Goal: Transaction & Acquisition: Book appointment/travel/reservation

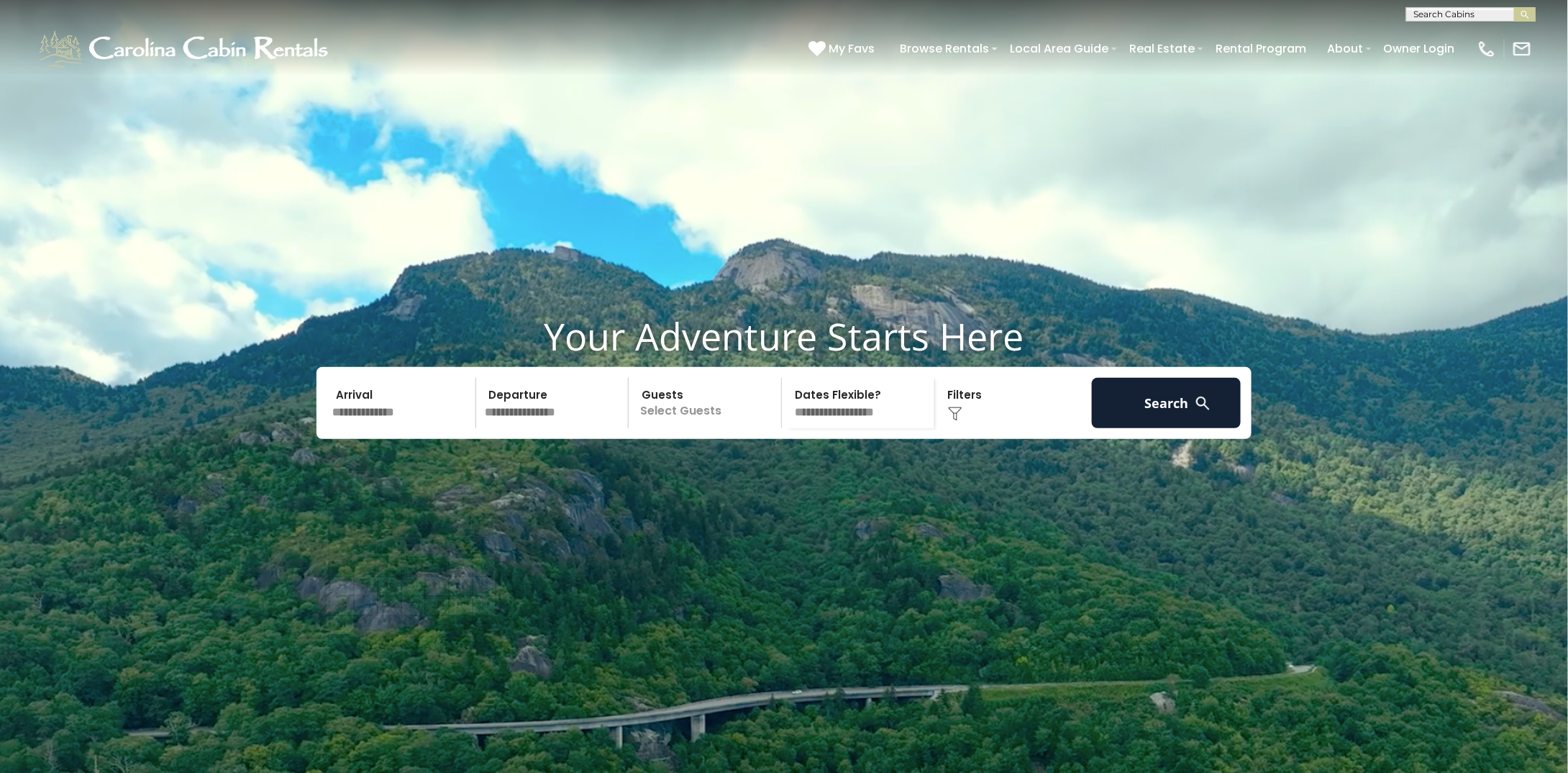
click at [399, 428] on input "text" at bounding box center [402, 403] width 149 height 51
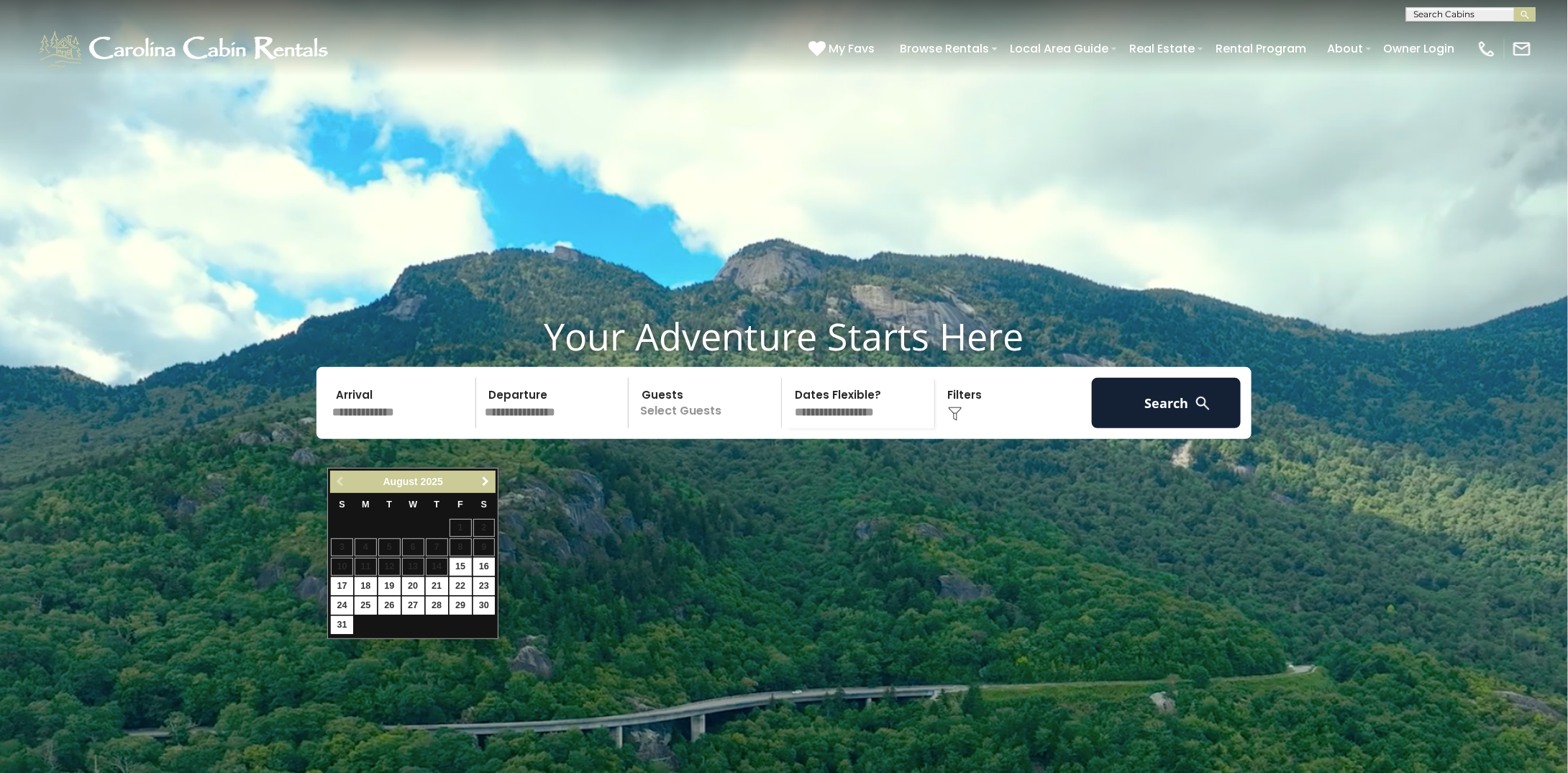
click at [484, 483] on span "Next" at bounding box center [486, 481] width 12 height 12
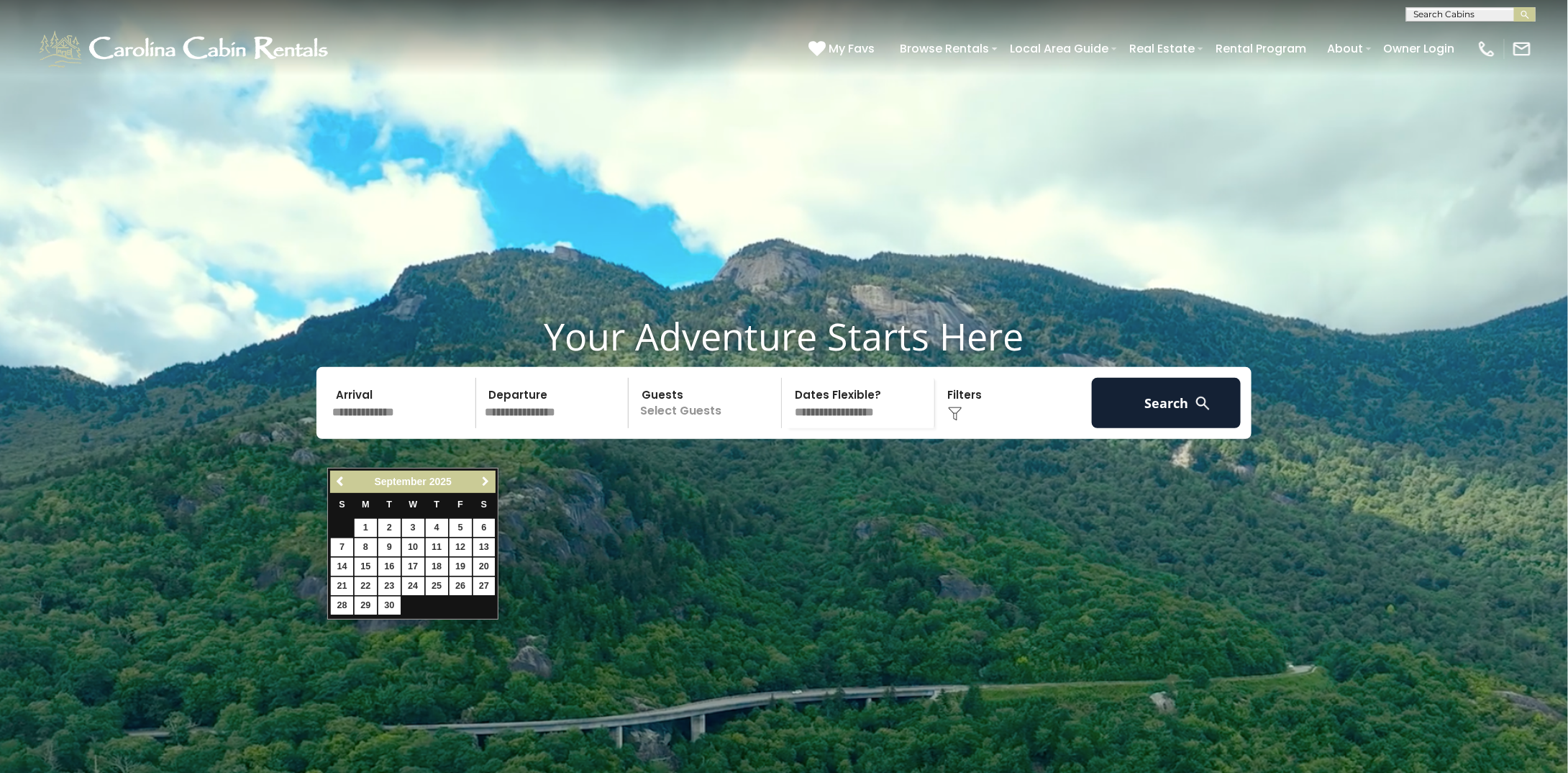
click at [484, 483] on span "Next" at bounding box center [486, 481] width 12 height 12
click at [437, 563] on link "16" at bounding box center [437, 566] width 22 height 18
type input "********"
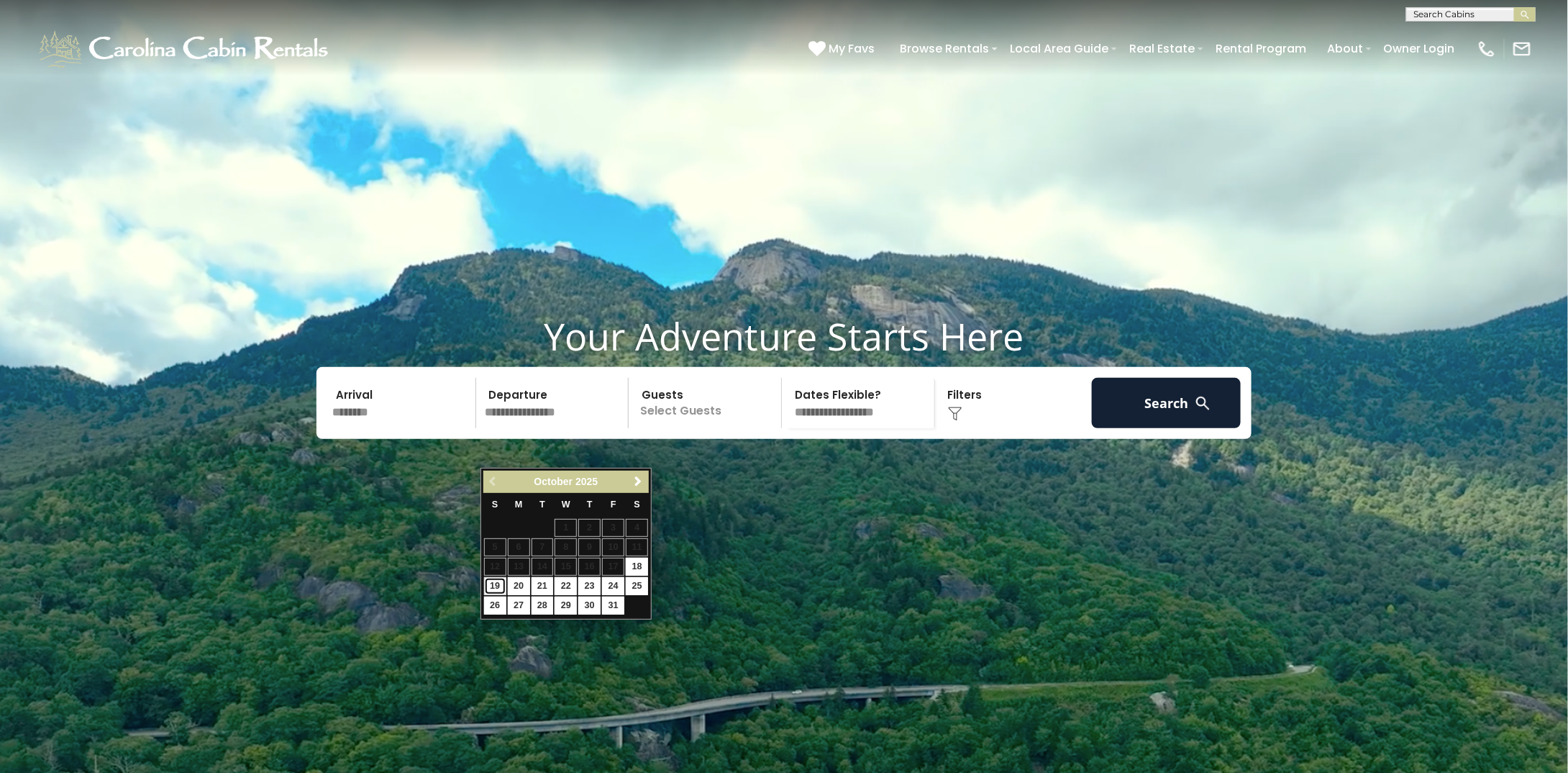
click at [495, 581] on link "19" at bounding box center [495, 585] width 22 height 18
type input "********"
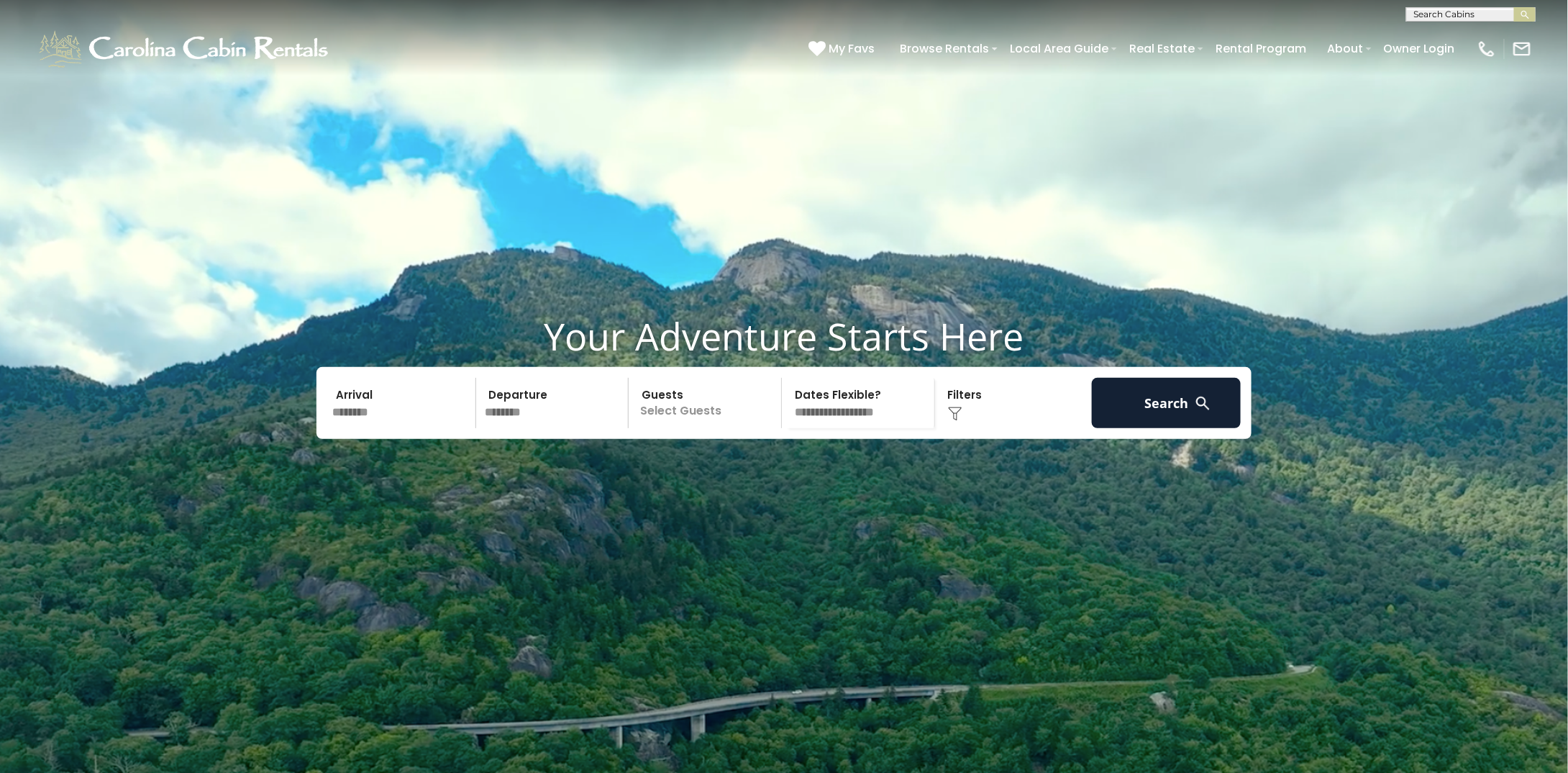
click at [683, 428] on p "Select Guests" at bounding box center [706, 403] width 148 height 51
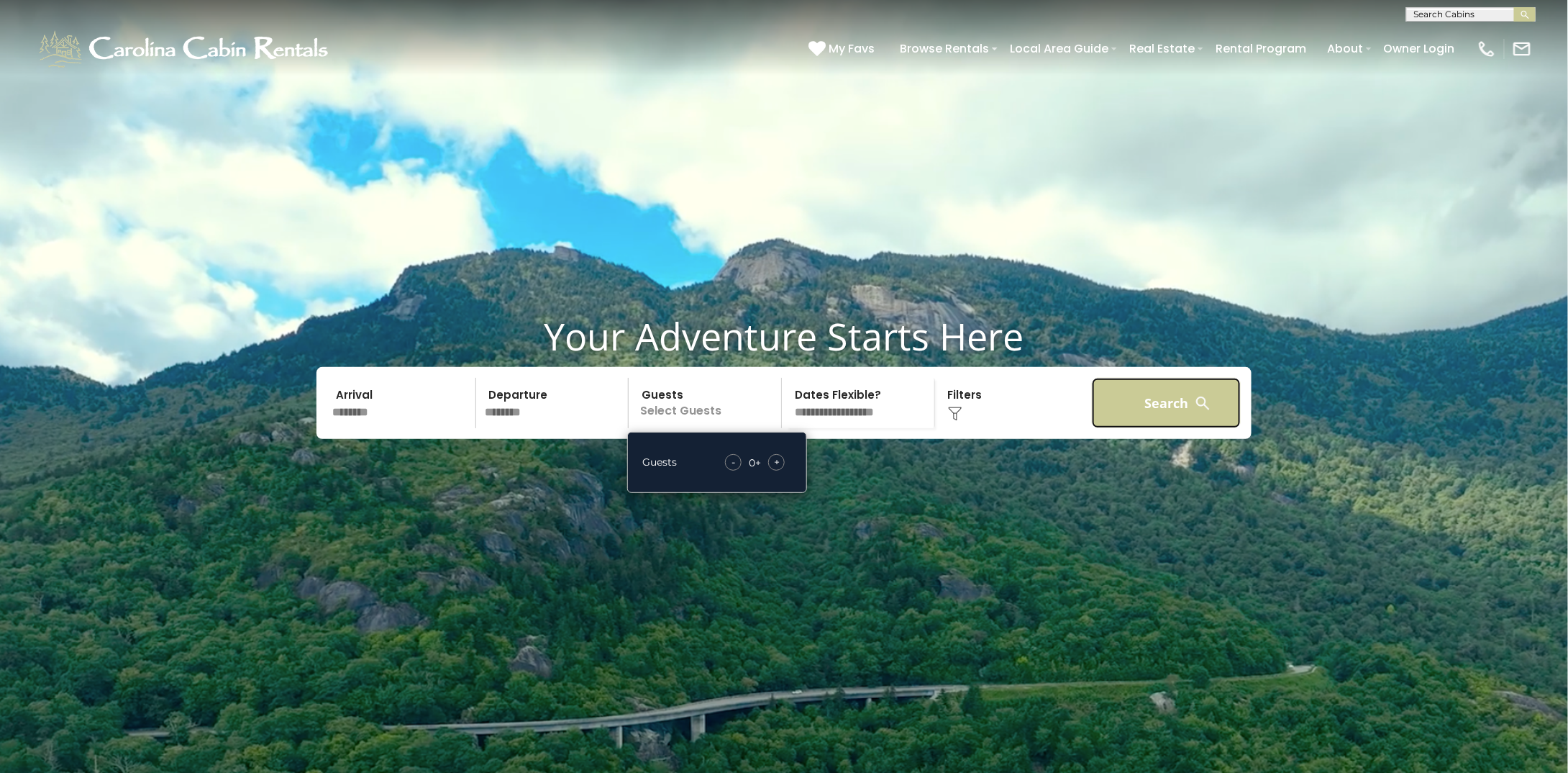
click at [1142, 428] on button "Search" at bounding box center [1166, 403] width 149 height 51
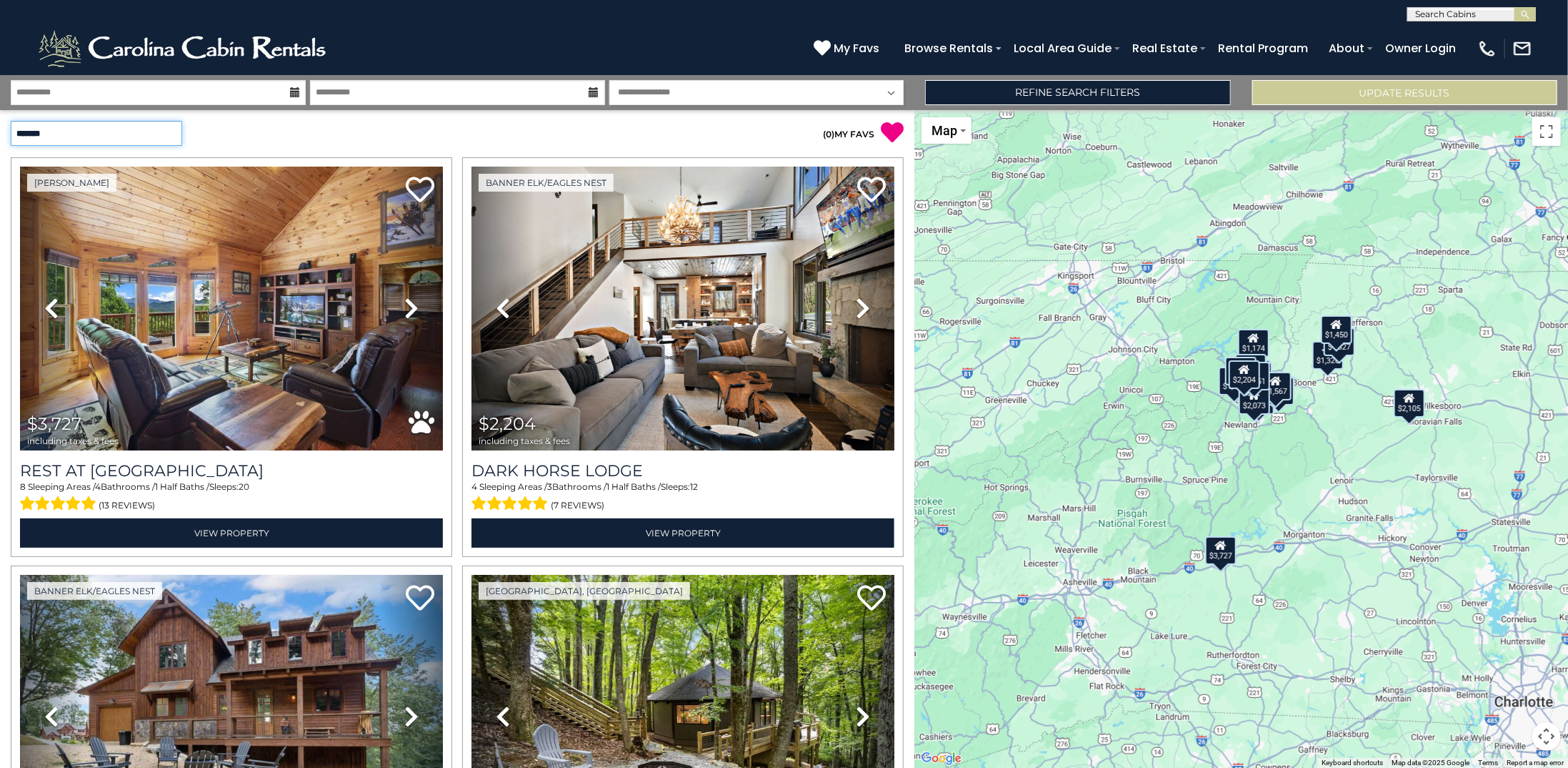
click at [120, 137] on select "**********" at bounding box center [97, 134] width 171 height 25
select select "*********"
click at [11, 121] on select "**********" at bounding box center [97, 134] width 171 height 25
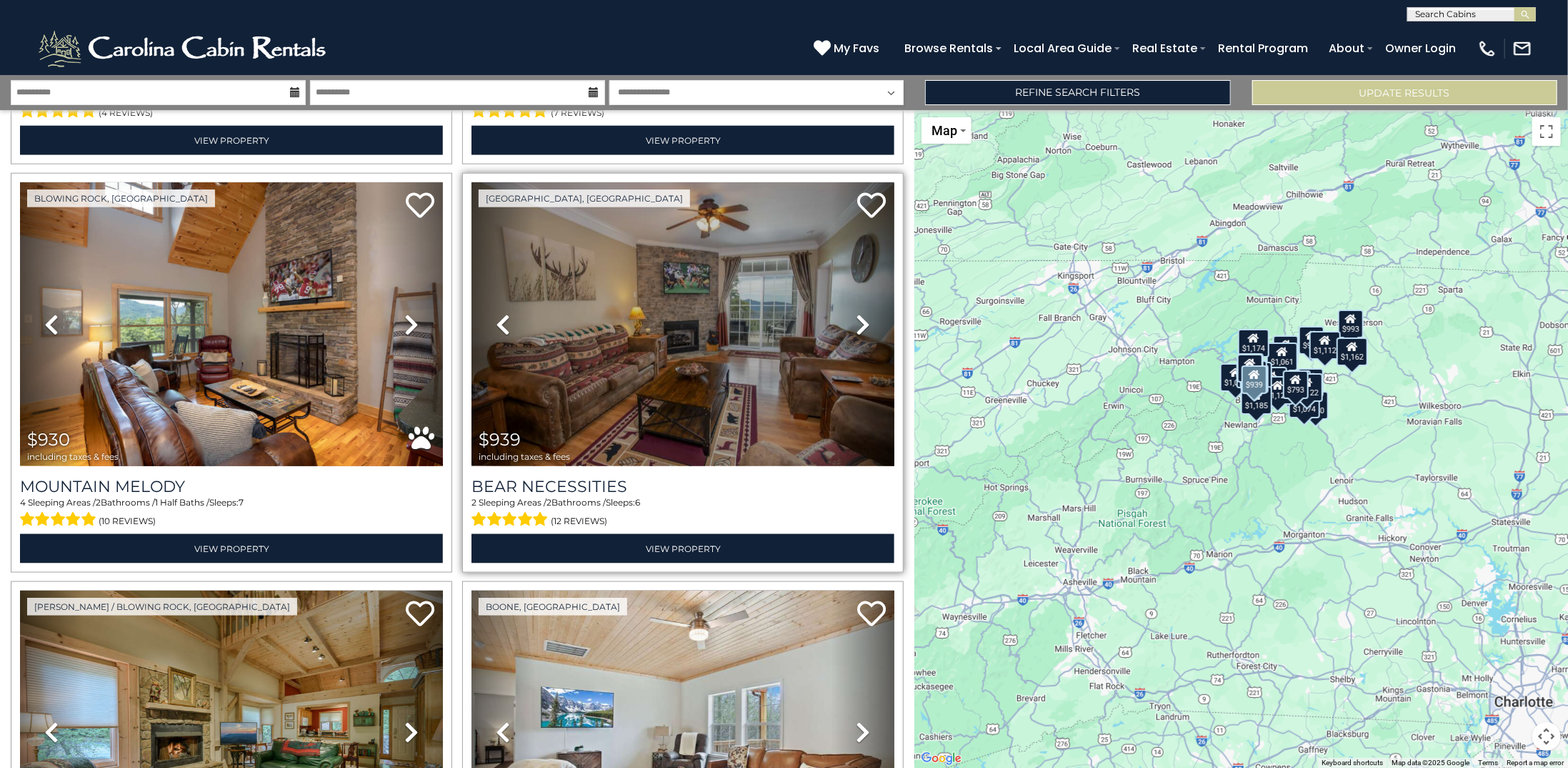
scroll to position [1287, 0]
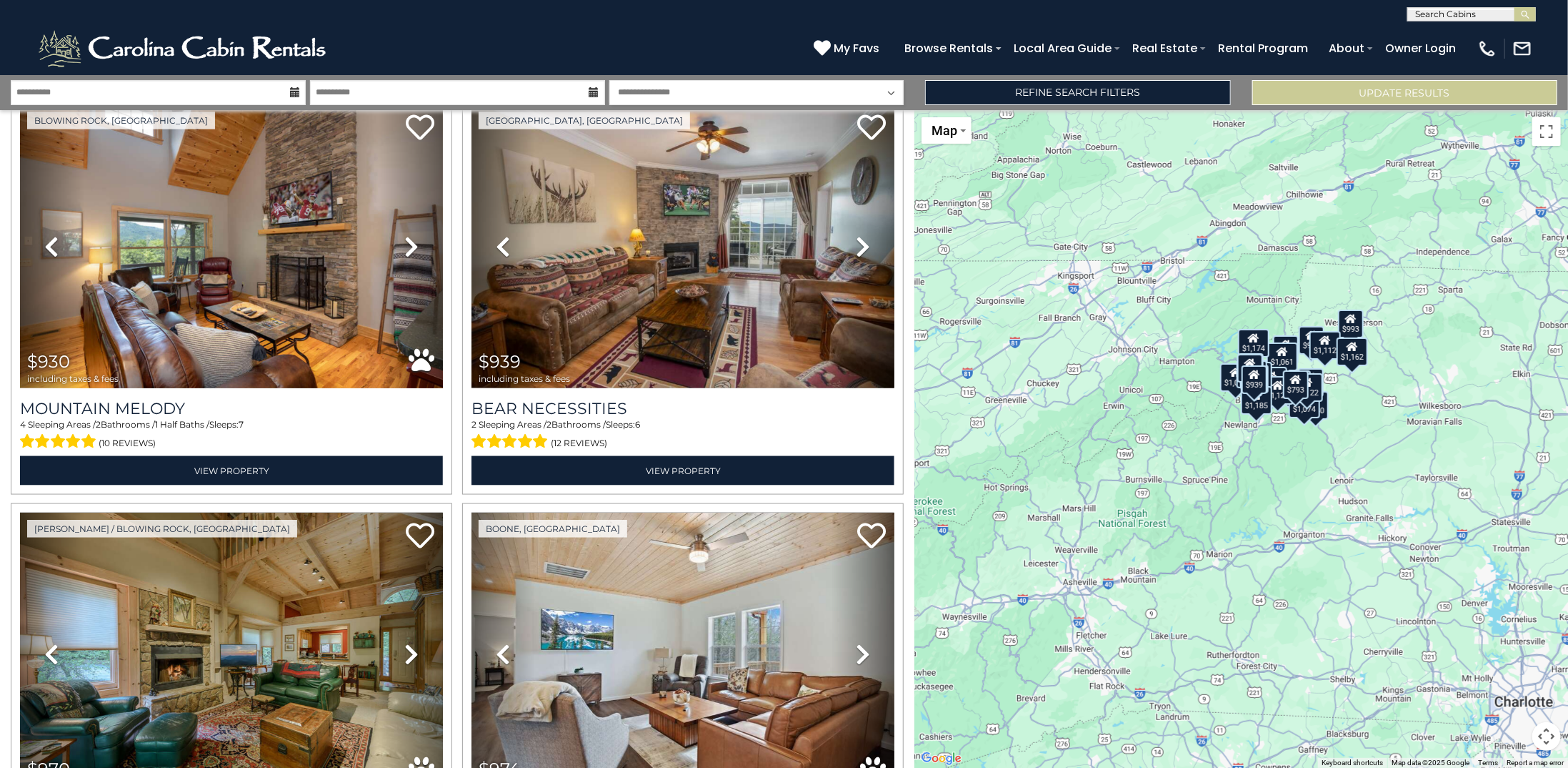
click at [1393, 378] on div "$603 $656 $793 $829 $847 $908 $930 $939 $970 $974 $980 $981 $993 $999 $1,013 $1…" at bounding box center [1241, 439] width 654 height 658
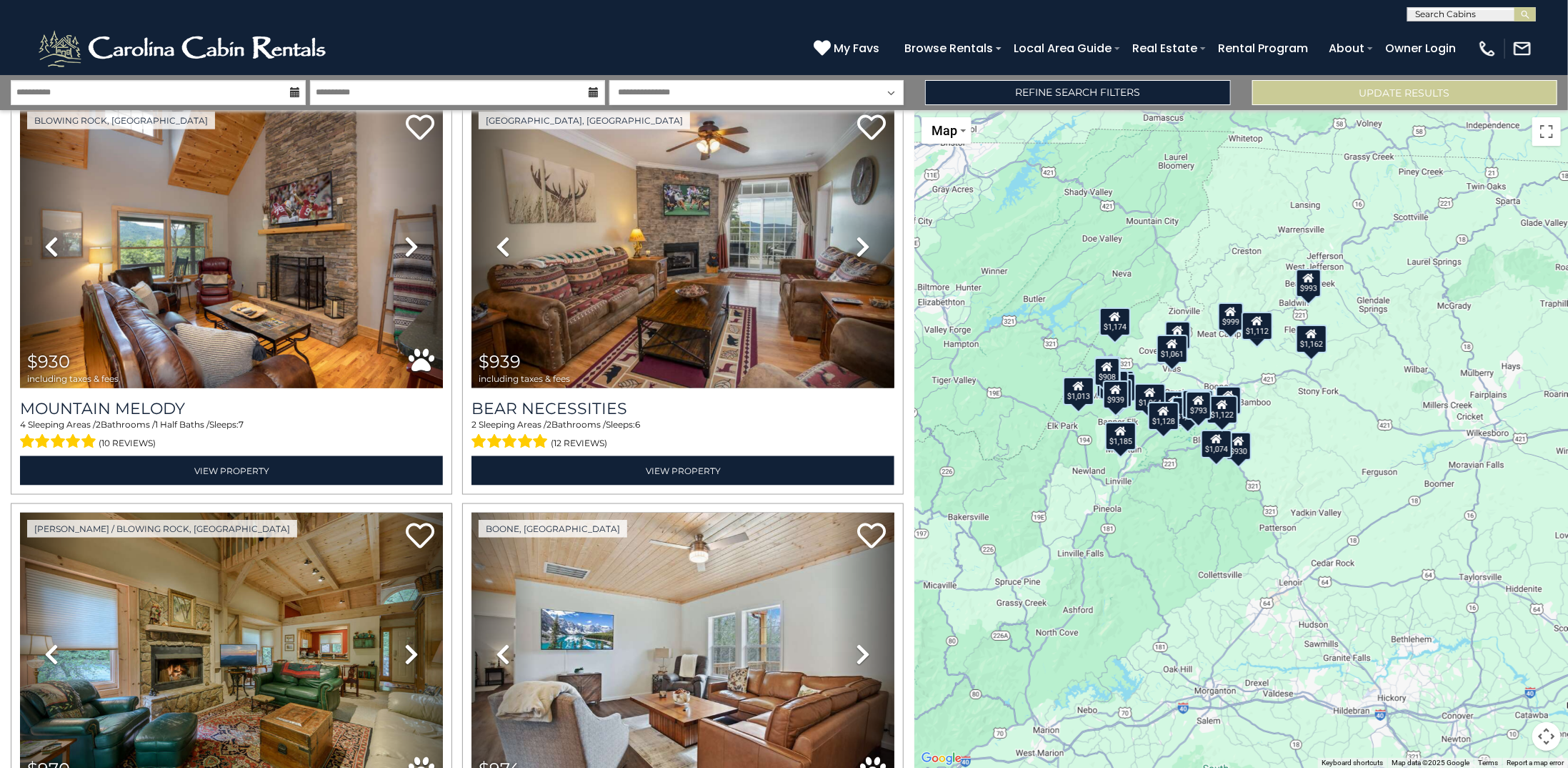
click at [1189, 373] on div "$603 $656 $793 $829 $847 $908 $930 $939 $970 $974 $980 $981 $993 $999 $1,013 $1…" at bounding box center [1241, 439] width 654 height 658
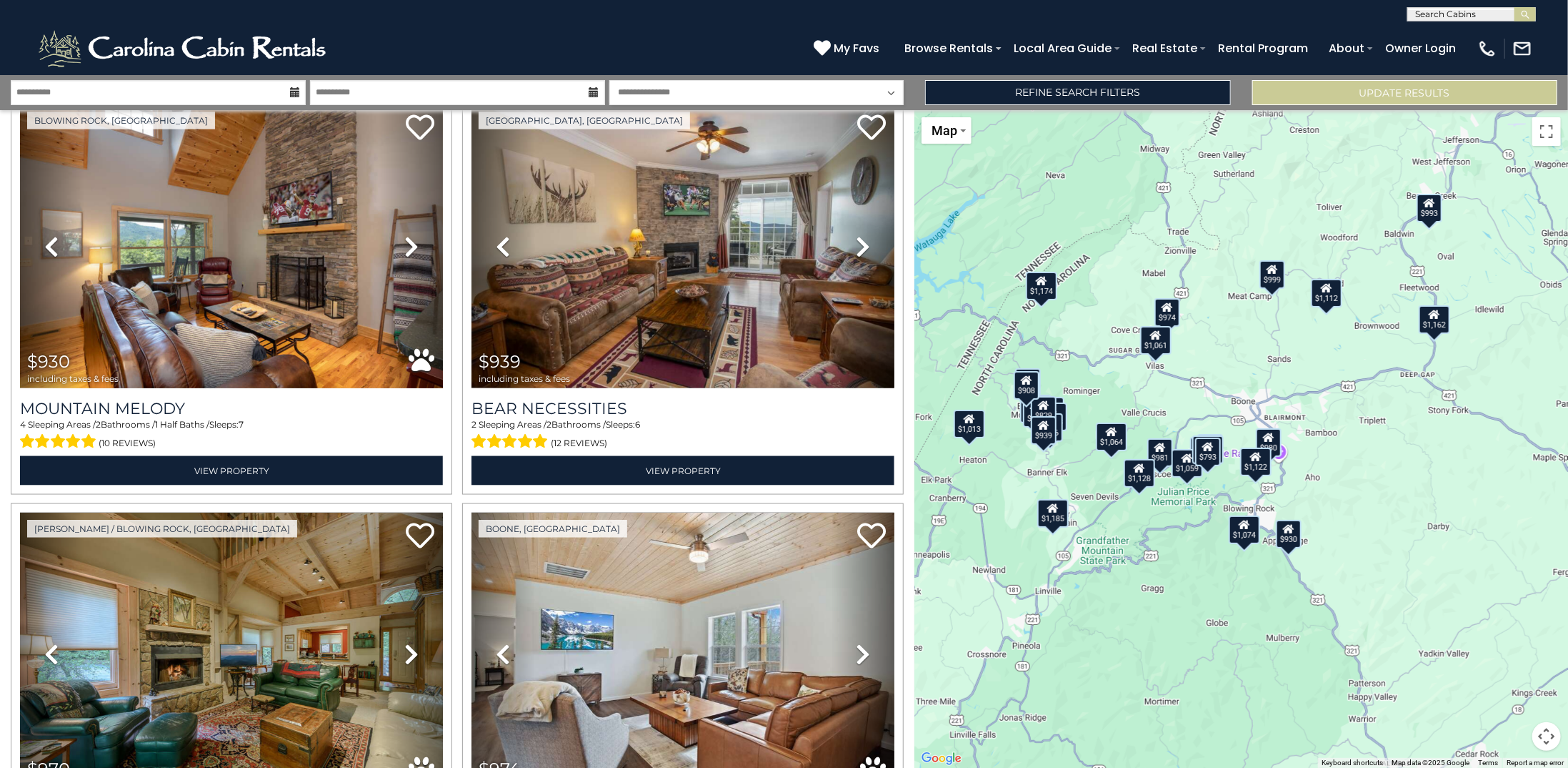
click at [1306, 494] on div "$603 $656 $793 $829 $847 $908 $930 $939 $970 $974 $980 $981 $993 $999 $1,013 $1…" at bounding box center [1241, 439] width 654 height 658
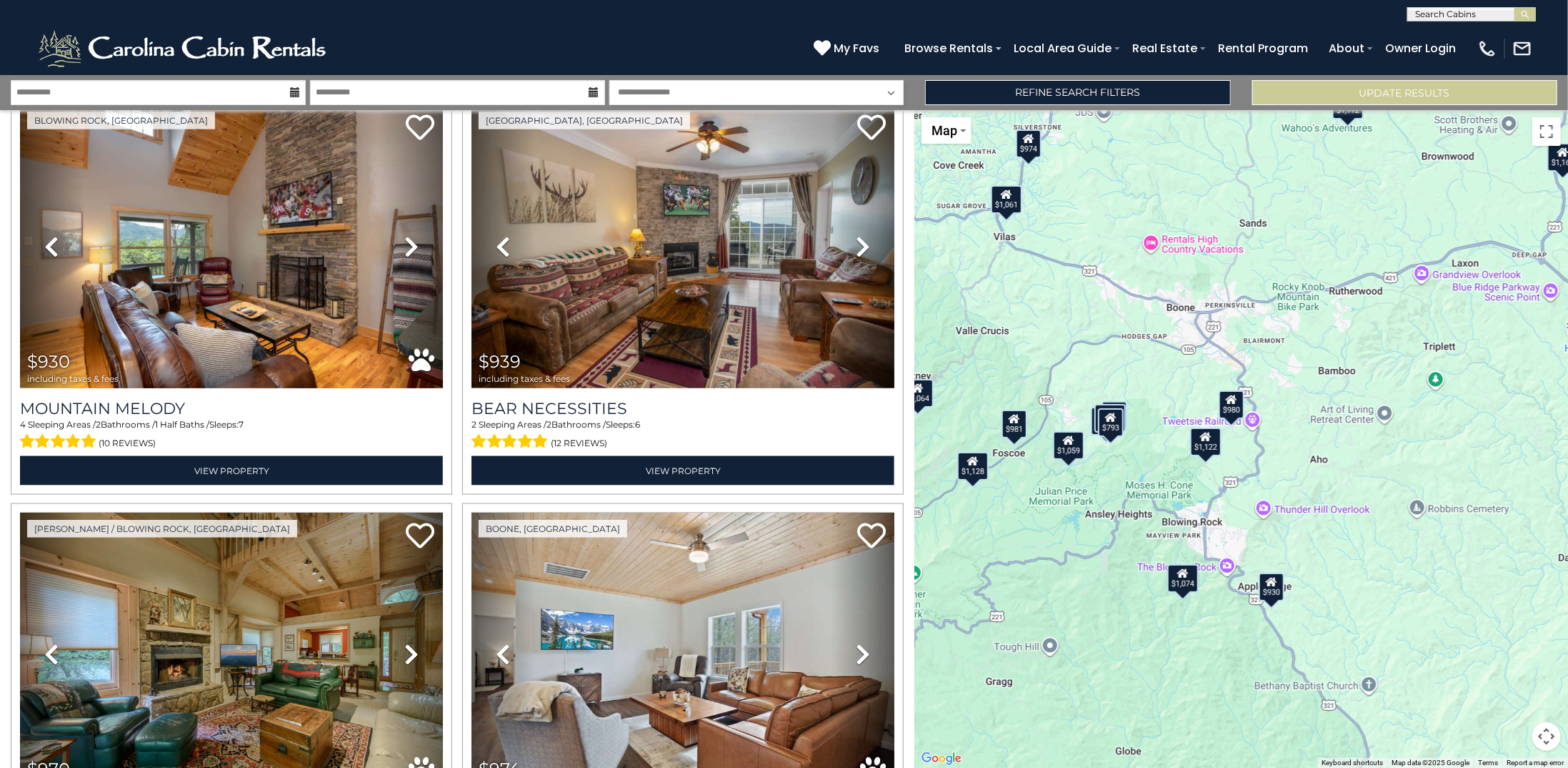
click at [1212, 437] on div "$1,122" at bounding box center [1206, 442] width 31 height 28
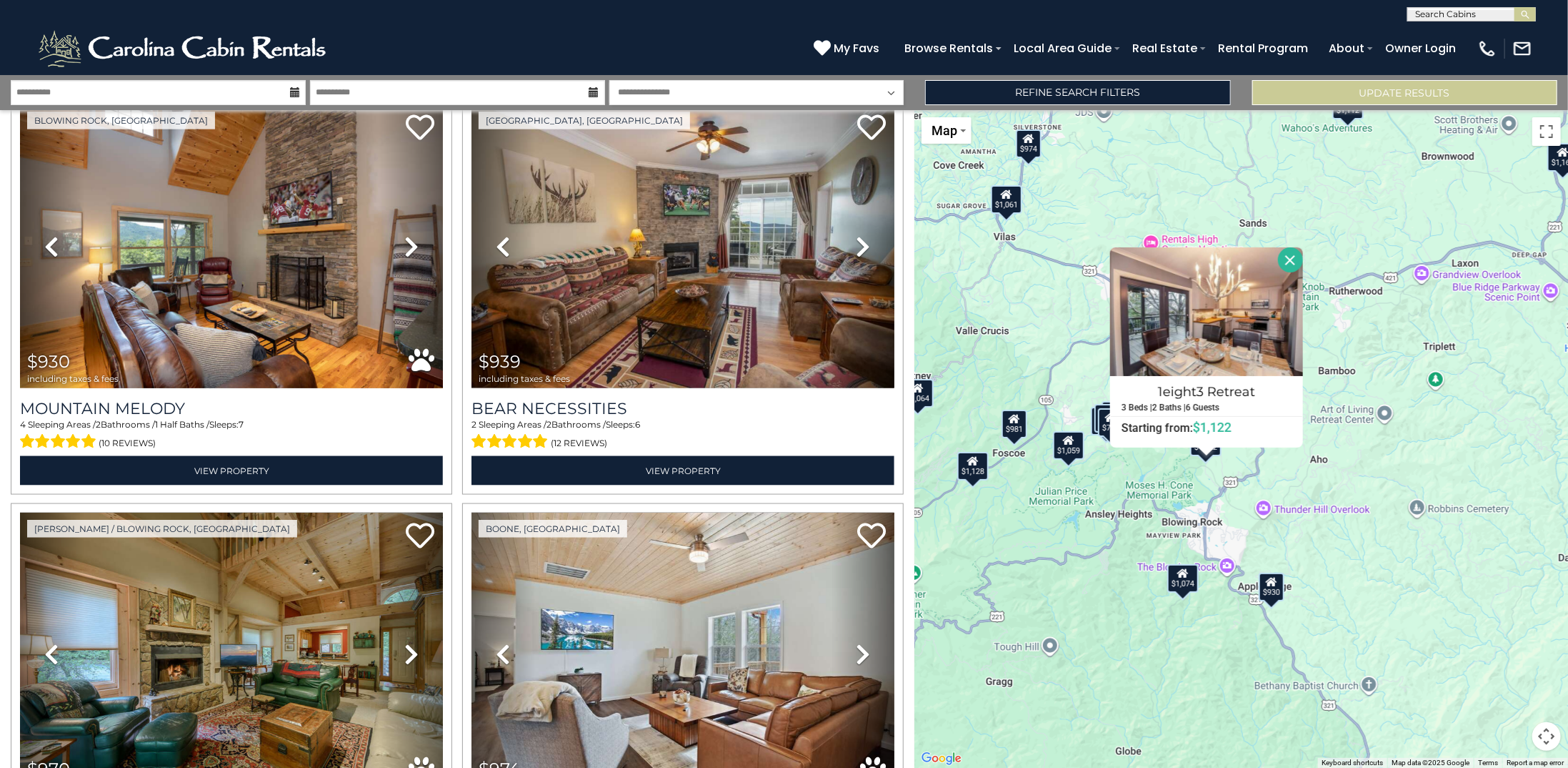
drag, startPoint x: 1368, startPoint y: 520, endPoint x: 1347, endPoint y: 528, distance: 22.5
click at [1367, 520] on div "$603 $656 $793 $829 $847 $908 $930 $939 $970 $974 $980 $981 $993 $999 $1,013 $1…" at bounding box center [1241, 439] width 654 height 658
click at [1288, 258] on button "Close" at bounding box center [1291, 260] width 25 height 25
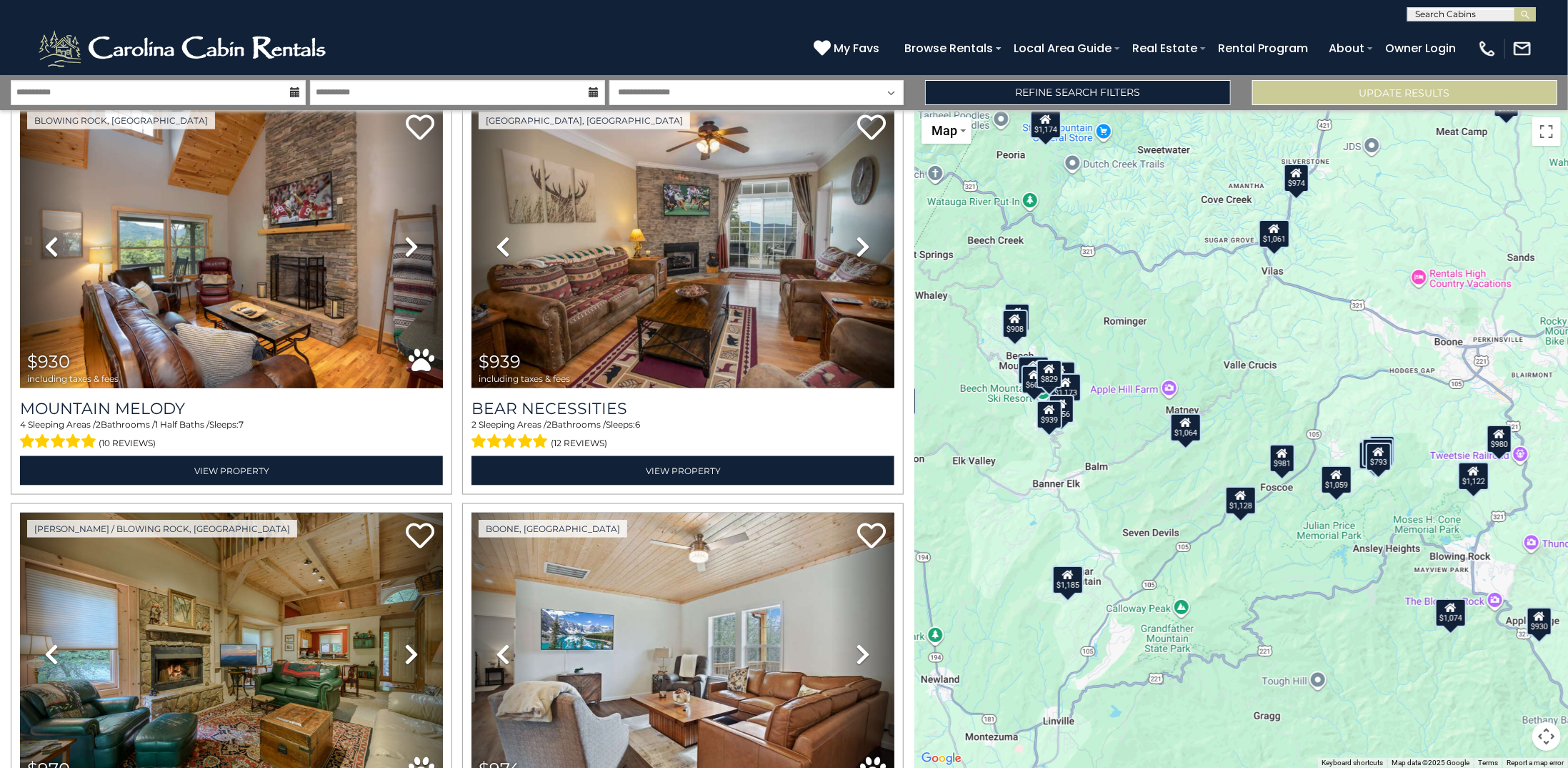
drag, startPoint x: 1067, startPoint y: 259, endPoint x: 1335, endPoint y: 296, distance: 270.5
click at [1335, 296] on div "$603 $656 $793 $829 $847 $908 $930 $939 $970 $974 $980 $981 $993 $999 $1,013 $1…" at bounding box center [1241, 439] width 654 height 658
click at [1081, 437] on div "$603 $656 $793 $829 $847 $908 $930 $939 $970 $974 $980 $981 $993 $999 $1,013 $1…" at bounding box center [1241, 439] width 654 height 658
click at [1080, 437] on div "$603 $656 $793 $829 $847 $908 $930 $939 $970 $974 $980 $981 $993 $999 $1,013 $1…" at bounding box center [1241, 439] width 654 height 658
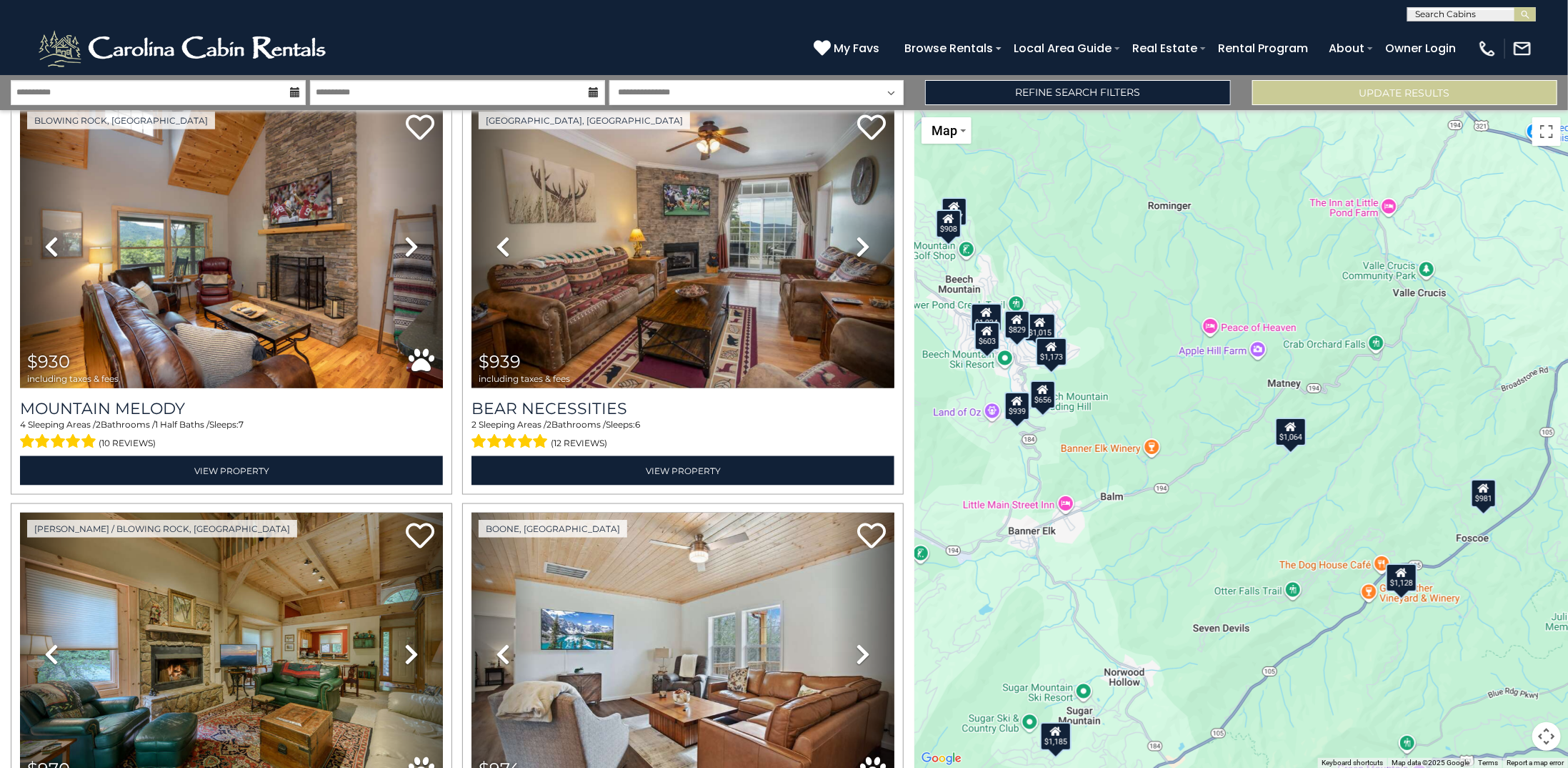
click at [977, 372] on div "$603 $656 $793 $829 $847 $908 $930 $939 $970 $974 $980 $981 $993 $999 $1,013 $1…" at bounding box center [1241, 439] width 654 height 658
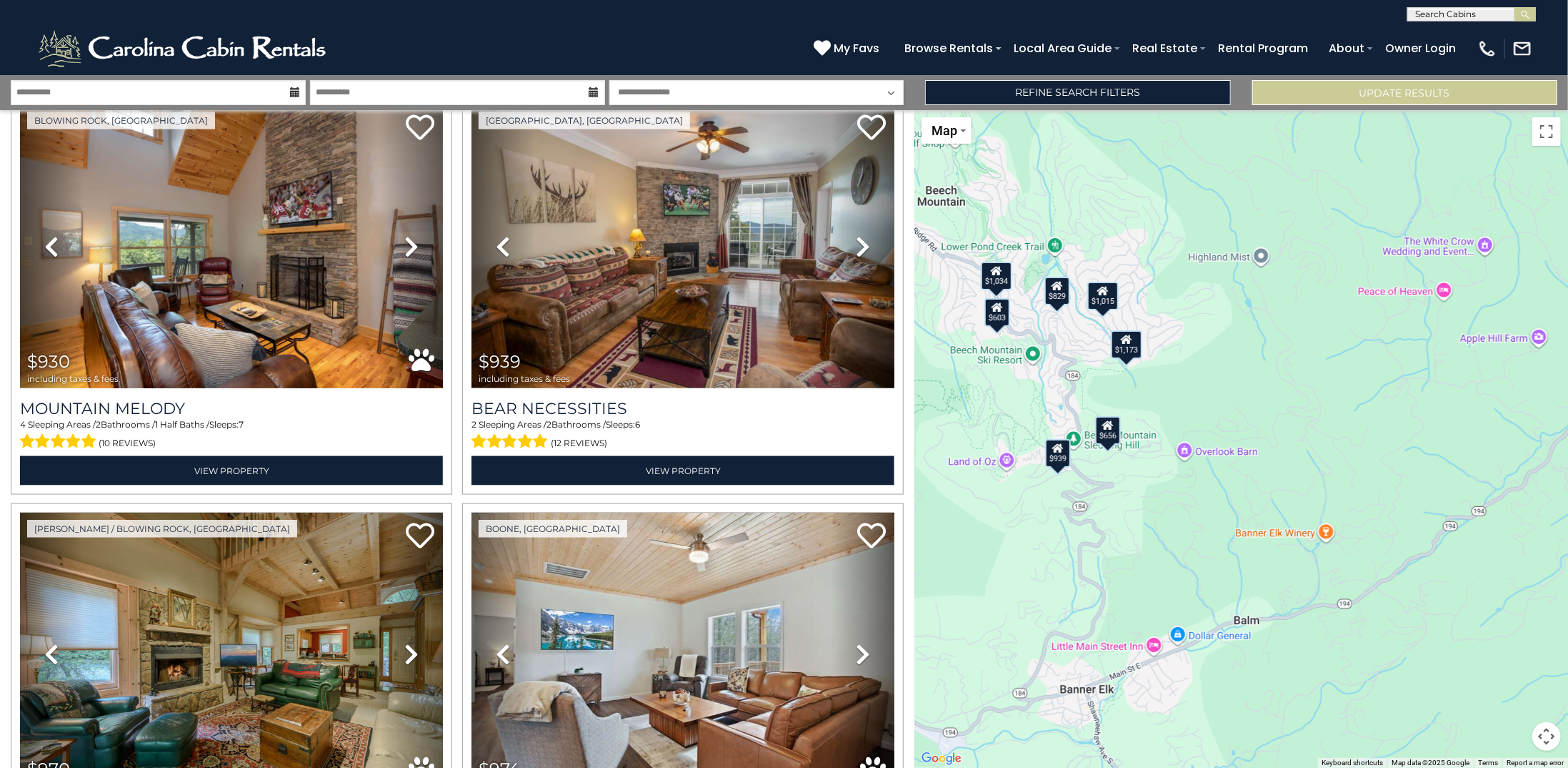
click at [995, 274] on icon at bounding box center [996, 270] width 12 height 10
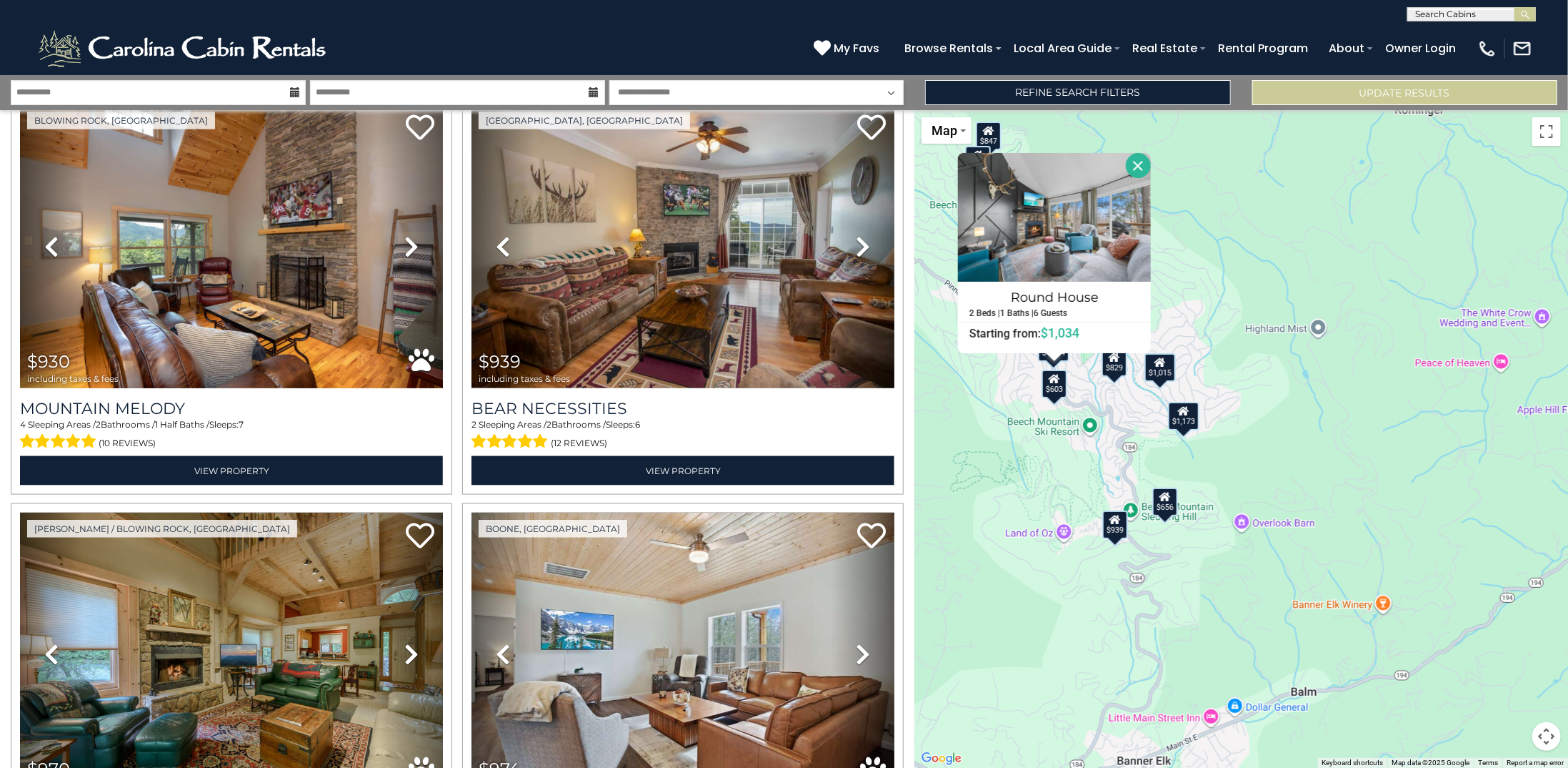
click at [1115, 366] on div "$829" at bounding box center [1114, 362] width 26 height 28
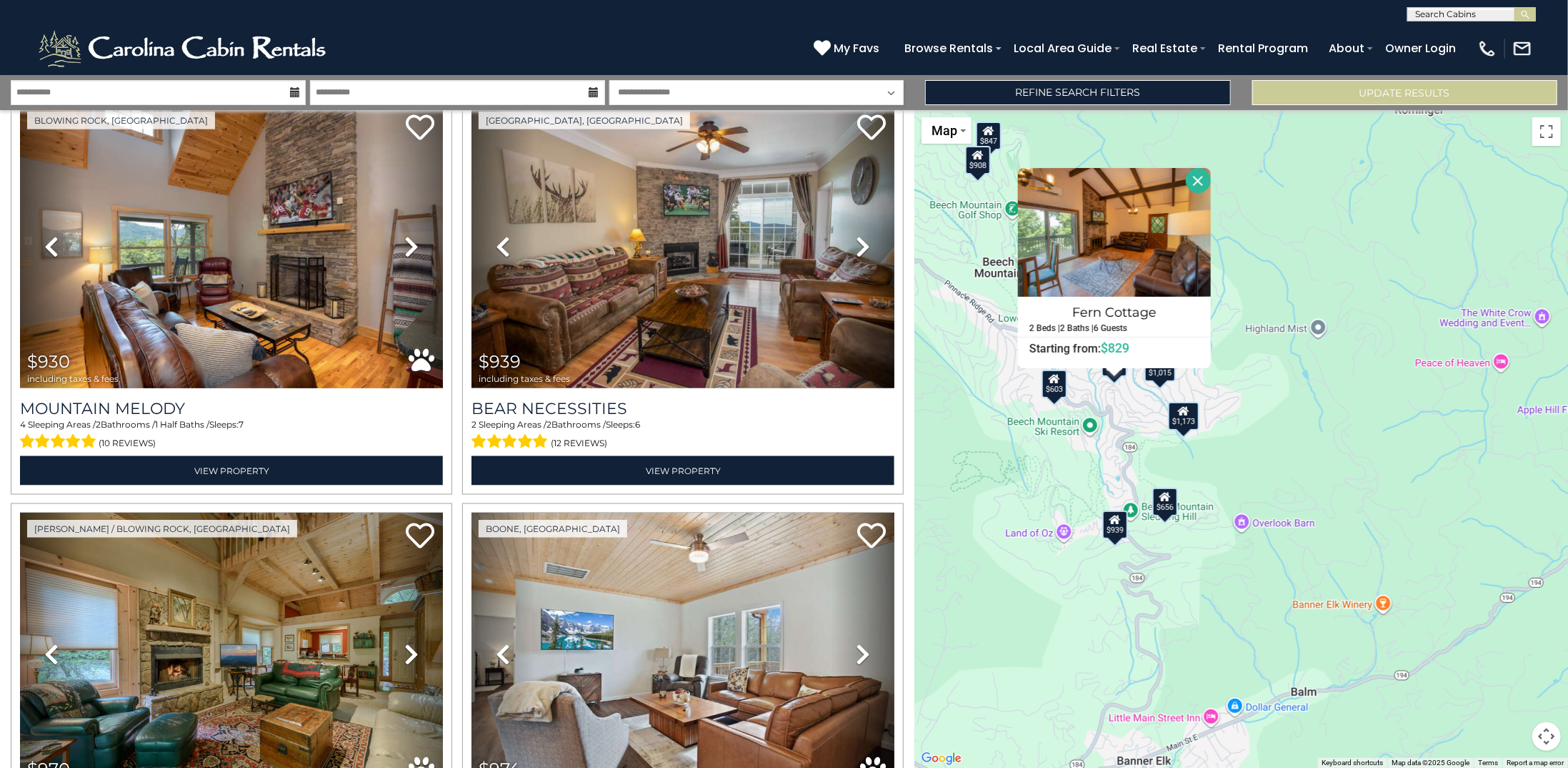
click at [1059, 387] on div "$603" at bounding box center [1054, 384] width 26 height 28
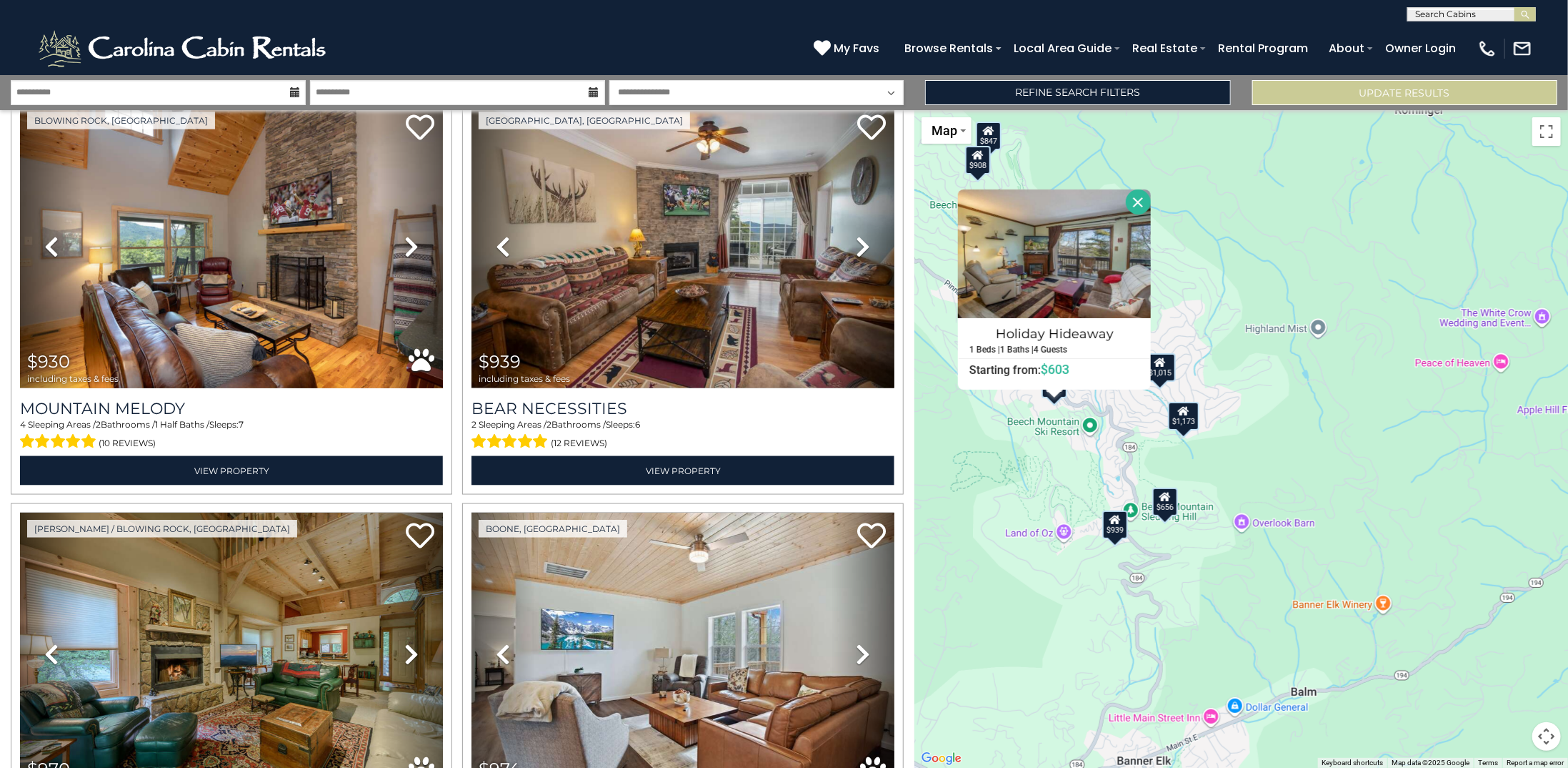
click at [1120, 524] on icon at bounding box center [1114, 520] width 12 height 10
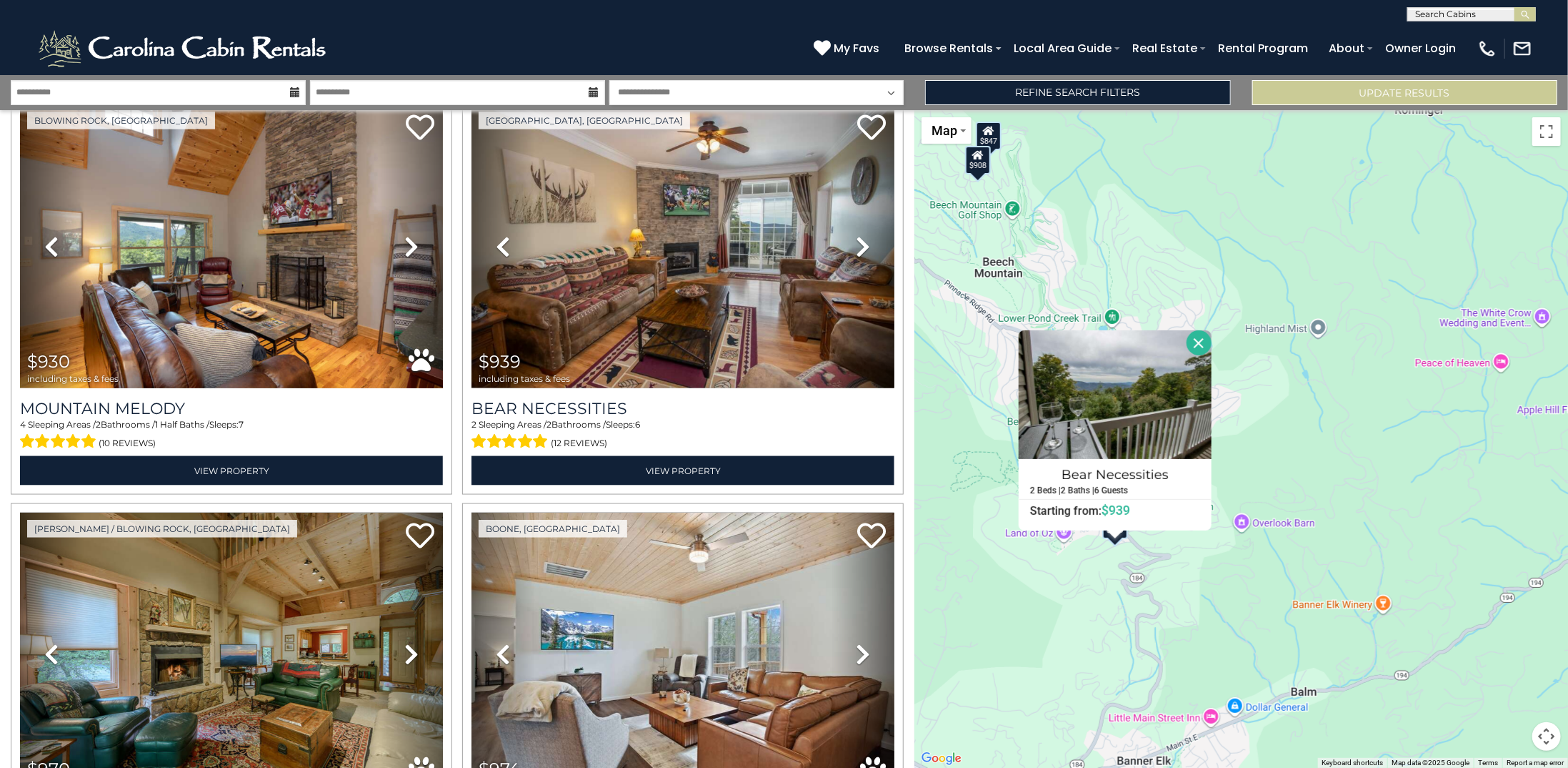
click at [1366, 399] on div "$603 $656 $793 $829 $847 $908 $930 $939 $970 $974 $980 $981 $993 $999 $1,013 $1…" at bounding box center [1241, 439] width 654 height 658
click at [1218, 555] on div "$603 $656 $793 $829 $847 $908 $930 $939 $970 $974 $980 $981 $993 $999 $1,013 $1…" at bounding box center [1241, 439] width 654 height 658
click at [1199, 344] on button "Close" at bounding box center [1199, 343] width 25 height 25
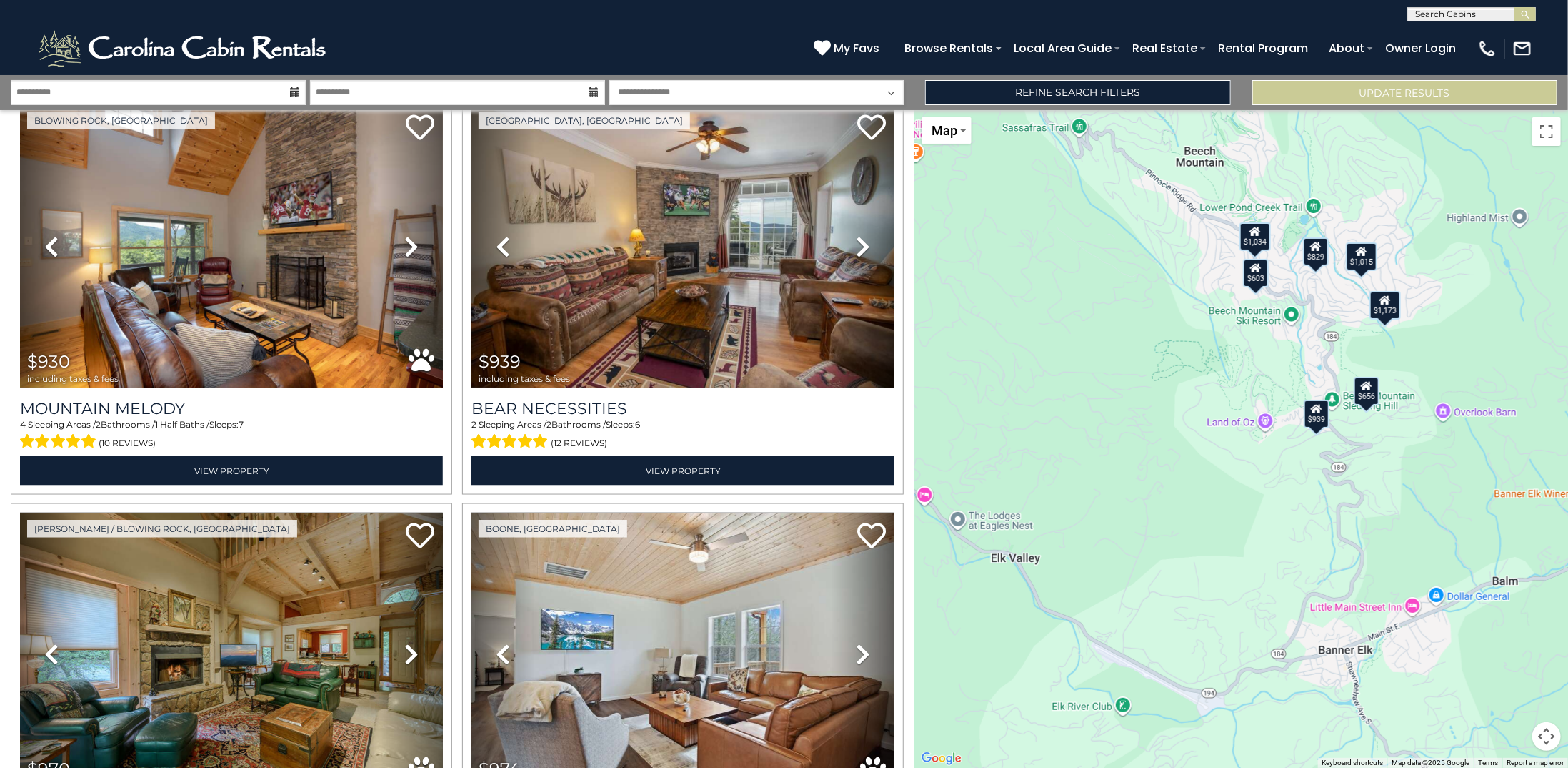
drag, startPoint x: 1081, startPoint y: 484, endPoint x: 1284, endPoint y: 372, distance: 231.8
click at [1284, 372] on div "$603 $656 $793 $829 $847 $908 $930 $939 $970 $974 $980 $981 $993 $999 $1,013 $1…" at bounding box center [1241, 439] width 654 height 658
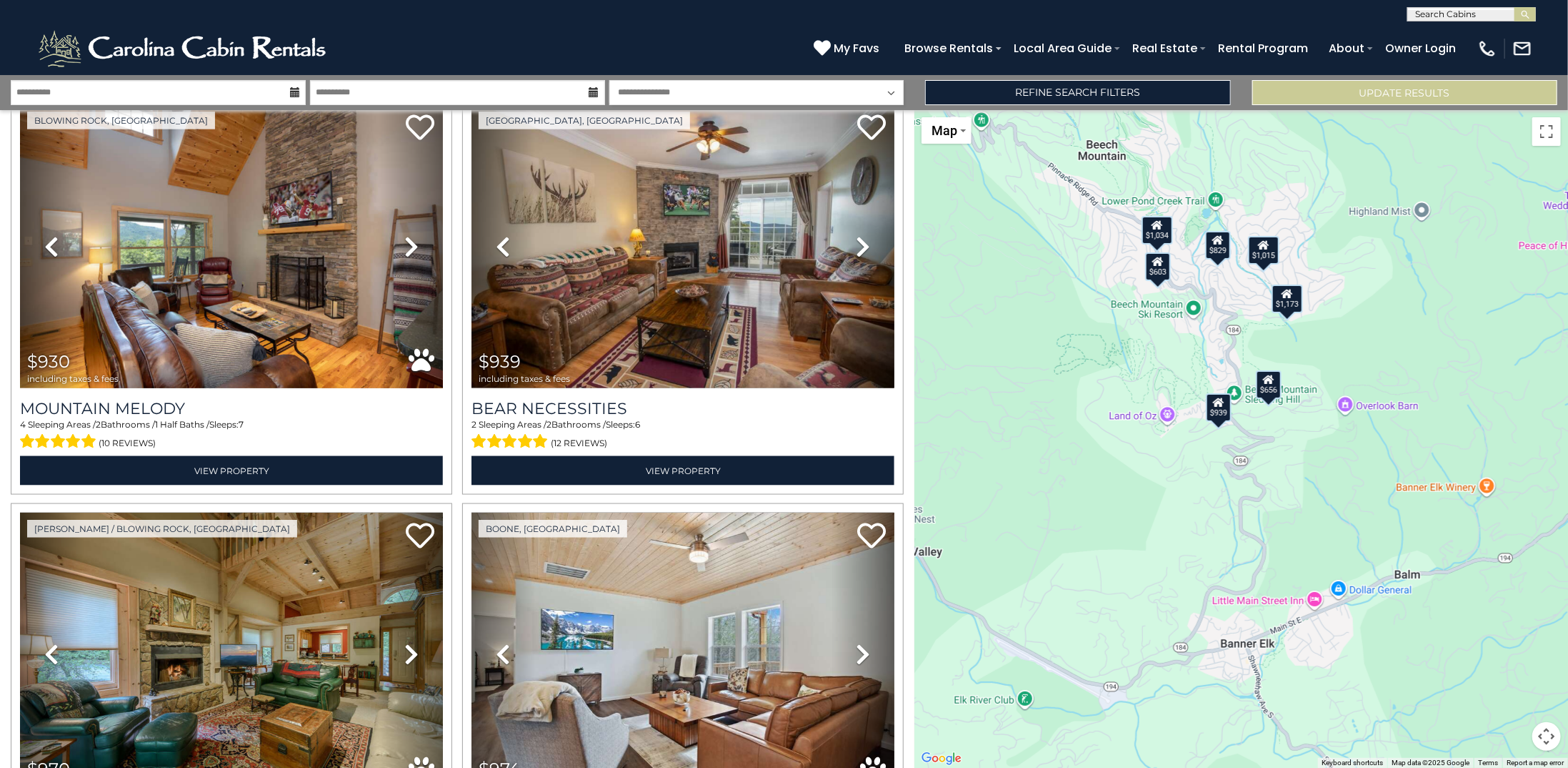
drag, startPoint x: 1301, startPoint y: 483, endPoint x: 1201, endPoint y: 430, distance: 113.2
click at [1201, 476] on div "$603 $656 $793 $829 $847 $908 $930 $939 $970 $974 $980 $981 $993 $999 $1,013 $1…" at bounding box center [1241, 439] width 654 height 658
click at [1175, 349] on div "$603 $656 $793 $829 $847 $908 $930 $939 $970 $974 $980 $981 $993 $999 $1,013 $1…" at bounding box center [1241, 439] width 654 height 658
click at [1175, 348] on div "$603 $656 $793 $829 $847 $908 $930 $939 $970 $974 $980 $981 $993 $999 $1,013 $1…" at bounding box center [1241, 439] width 654 height 658
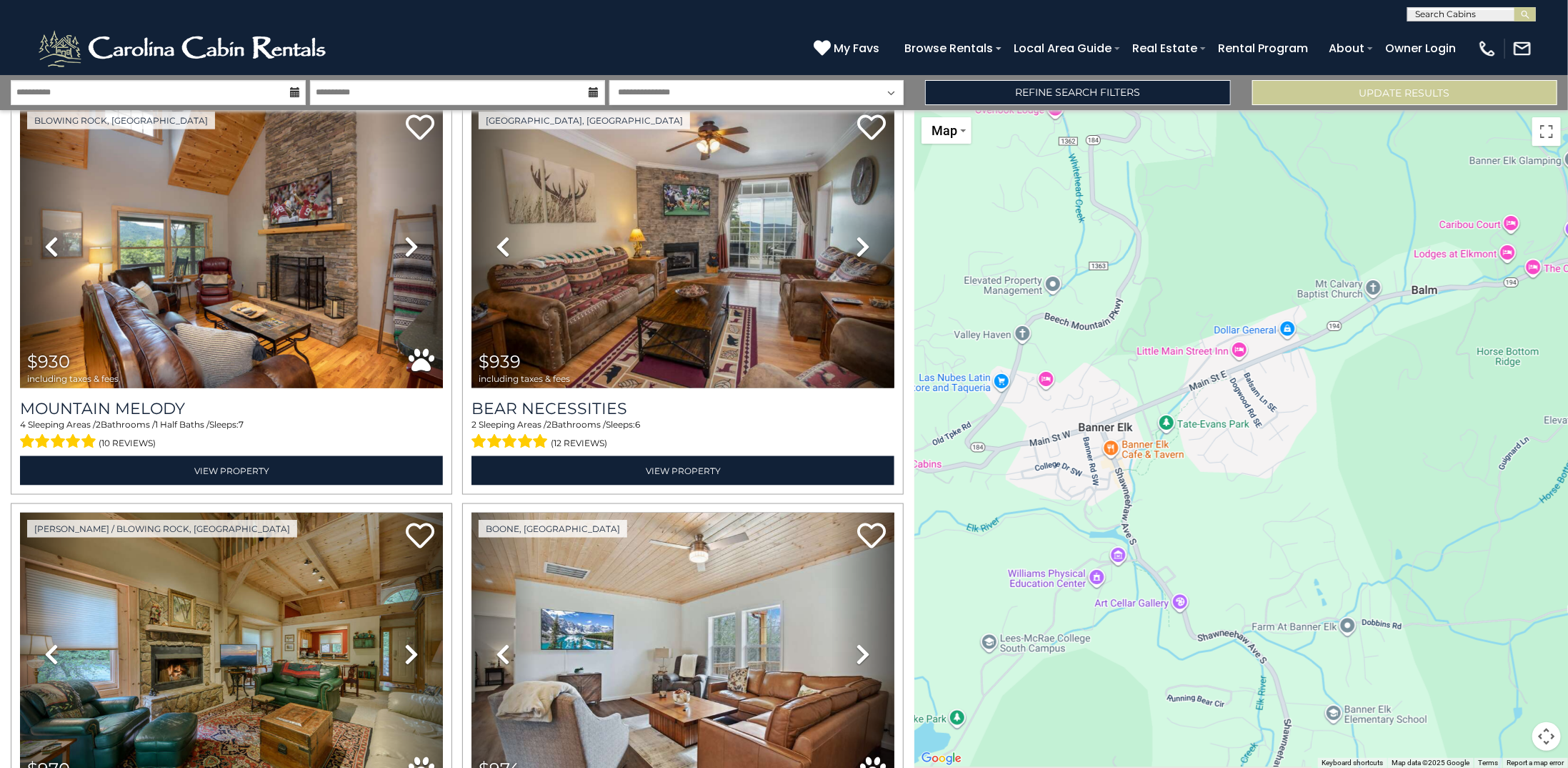
drag, startPoint x: 1309, startPoint y: 542, endPoint x: 1101, endPoint y: 35, distance: 548.0
click at [1101, 35] on body "**********" at bounding box center [784, 384] width 1568 height 768
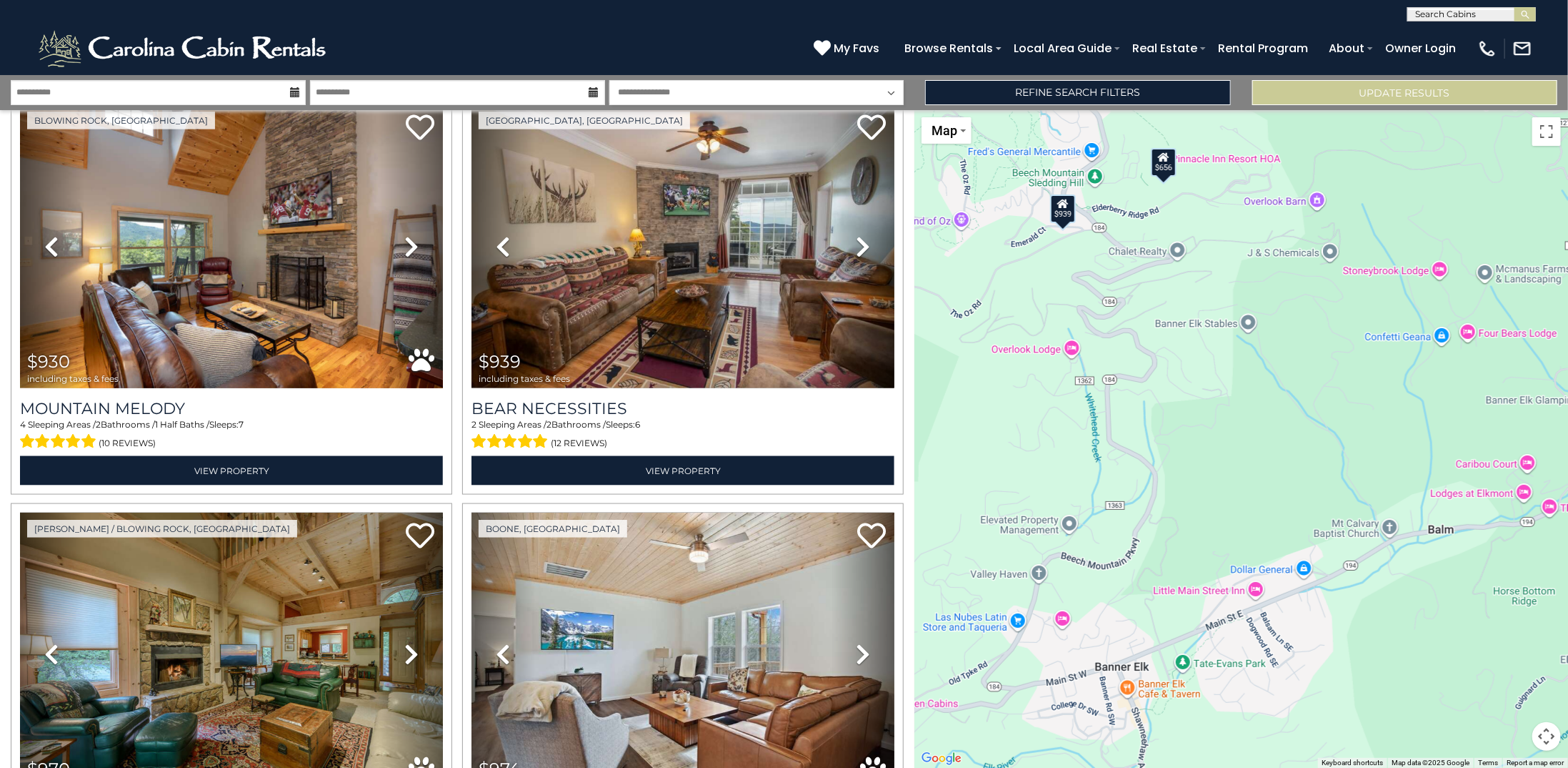
drag, startPoint x: 1163, startPoint y: 232, endPoint x: 1178, endPoint y: 465, distance: 233.5
click at [1178, 465] on div "$603 $656 $793 $829 $847 $908 $930 $939 $970 $974 $980 $981 $993 $999 $1,013 $1…" at bounding box center [1241, 439] width 654 height 658
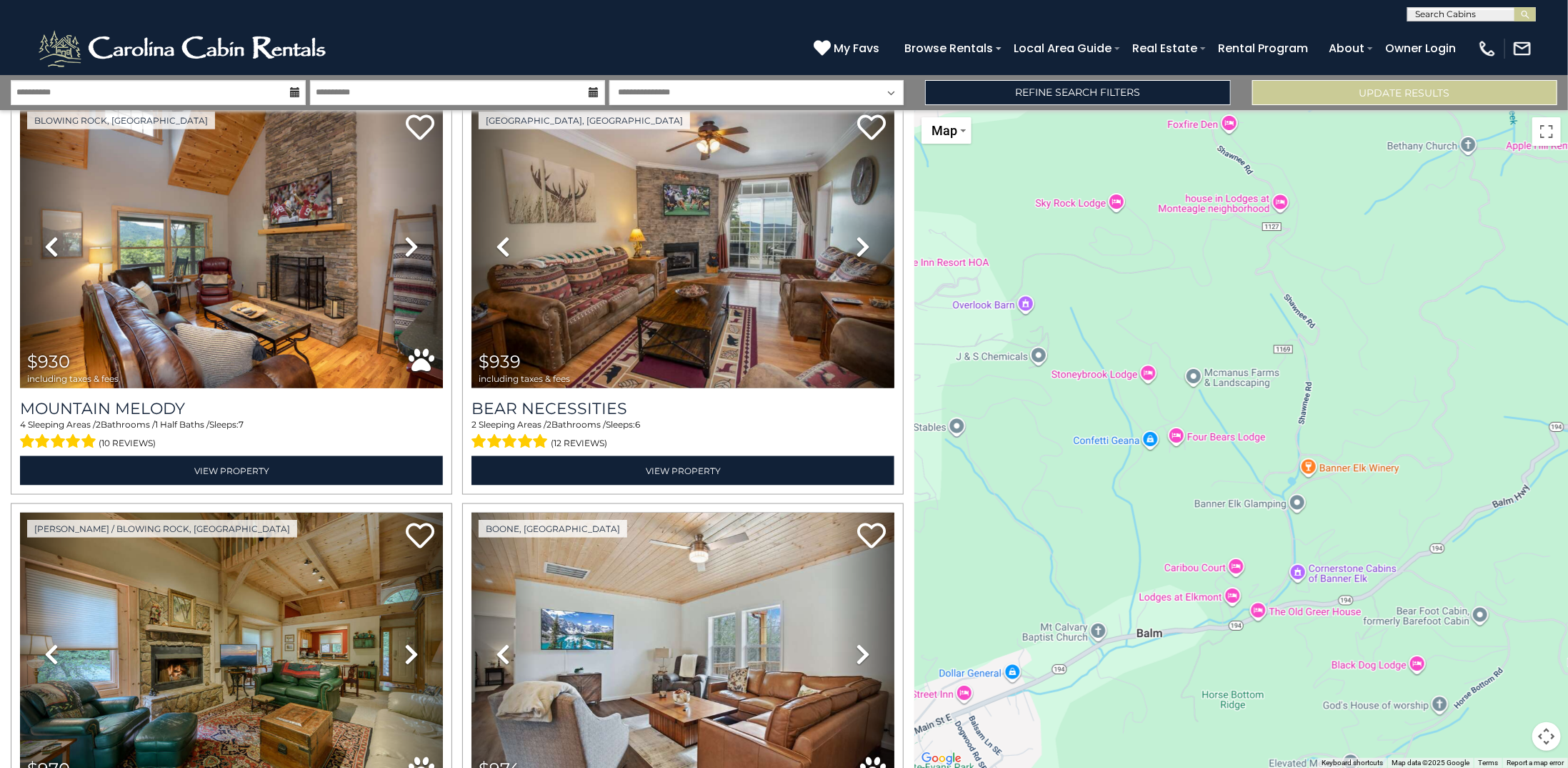
drag, startPoint x: 1193, startPoint y: 373, endPoint x: 1029, endPoint y: 438, distance: 176.4
click at [902, 472] on div "**********" at bounding box center [784, 421] width 1568 height 693
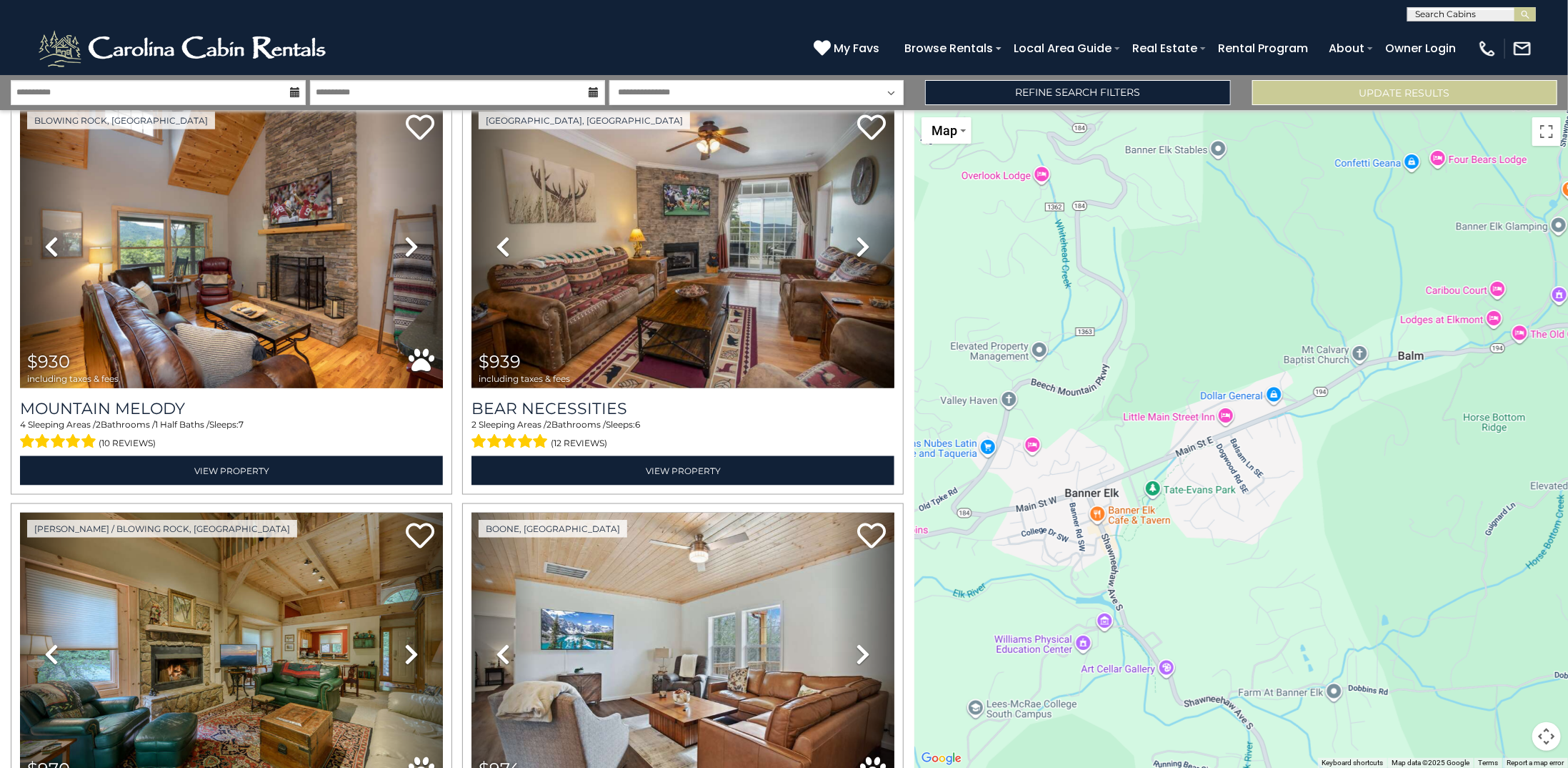
drag, startPoint x: 1180, startPoint y: 485, endPoint x: 1413, endPoint y: 233, distance: 343.2
click at [1413, 233] on div "$603 $656 $793 $829 $847 $908 $930 $939 $970 $974 $980 $981 $993 $999 $1,013 $1…" at bounding box center [1241, 439] width 654 height 658
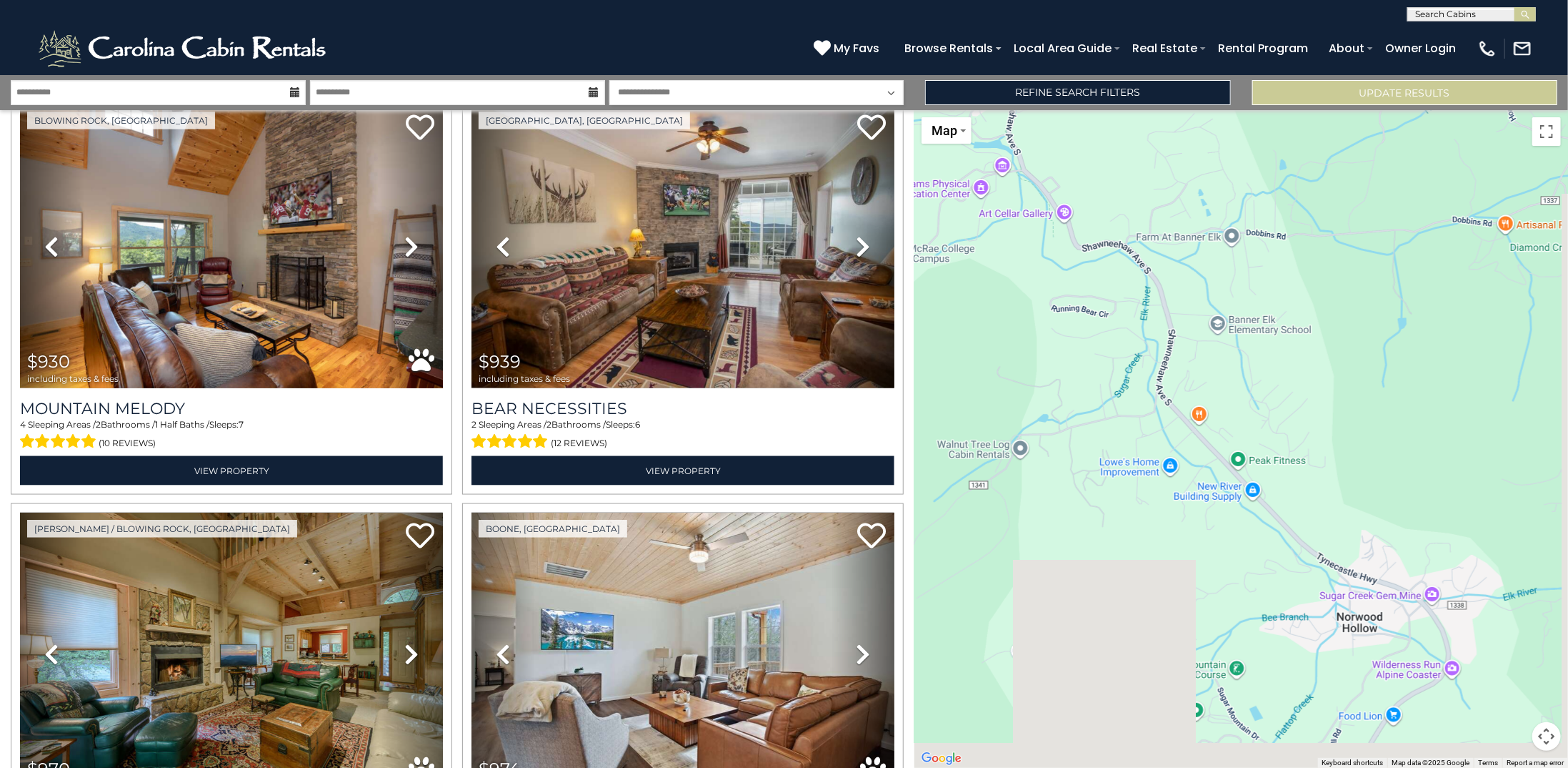
drag, startPoint x: 1233, startPoint y: 569, endPoint x: 1126, endPoint y: 78, distance: 502.5
click at [1126, 78] on div "**********" at bounding box center [784, 421] width 1568 height 693
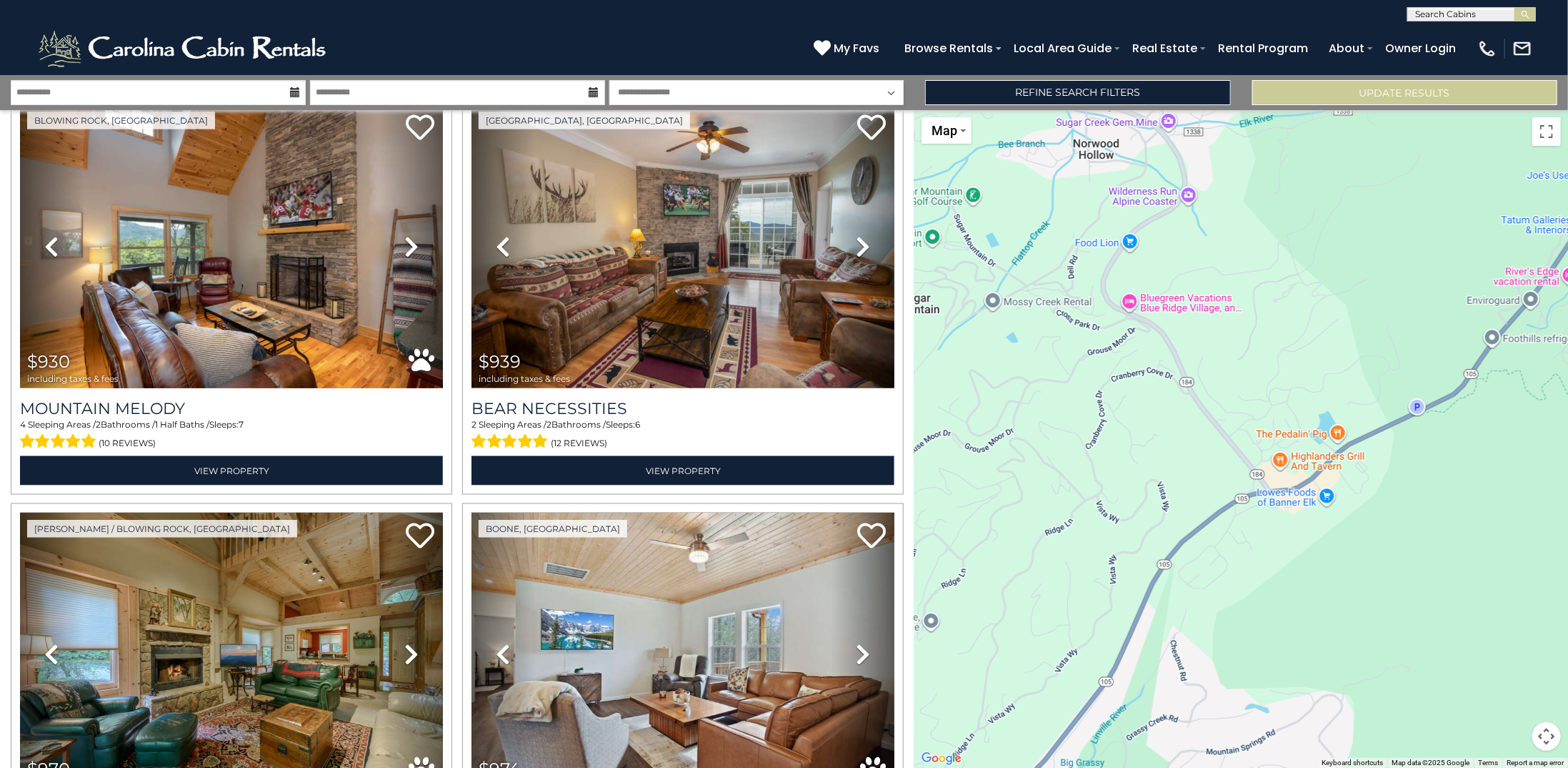
drag, startPoint x: 1328, startPoint y: 474, endPoint x: 1116, endPoint y: 149, distance: 388.0
click at [1116, 149] on div "$603 $656 $793 $829 $847 $908 $930 $939 $970 $974 $980 $981 $993 $999 $1,013 $1…" at bounding box center [1241, 439] width 654 height 658
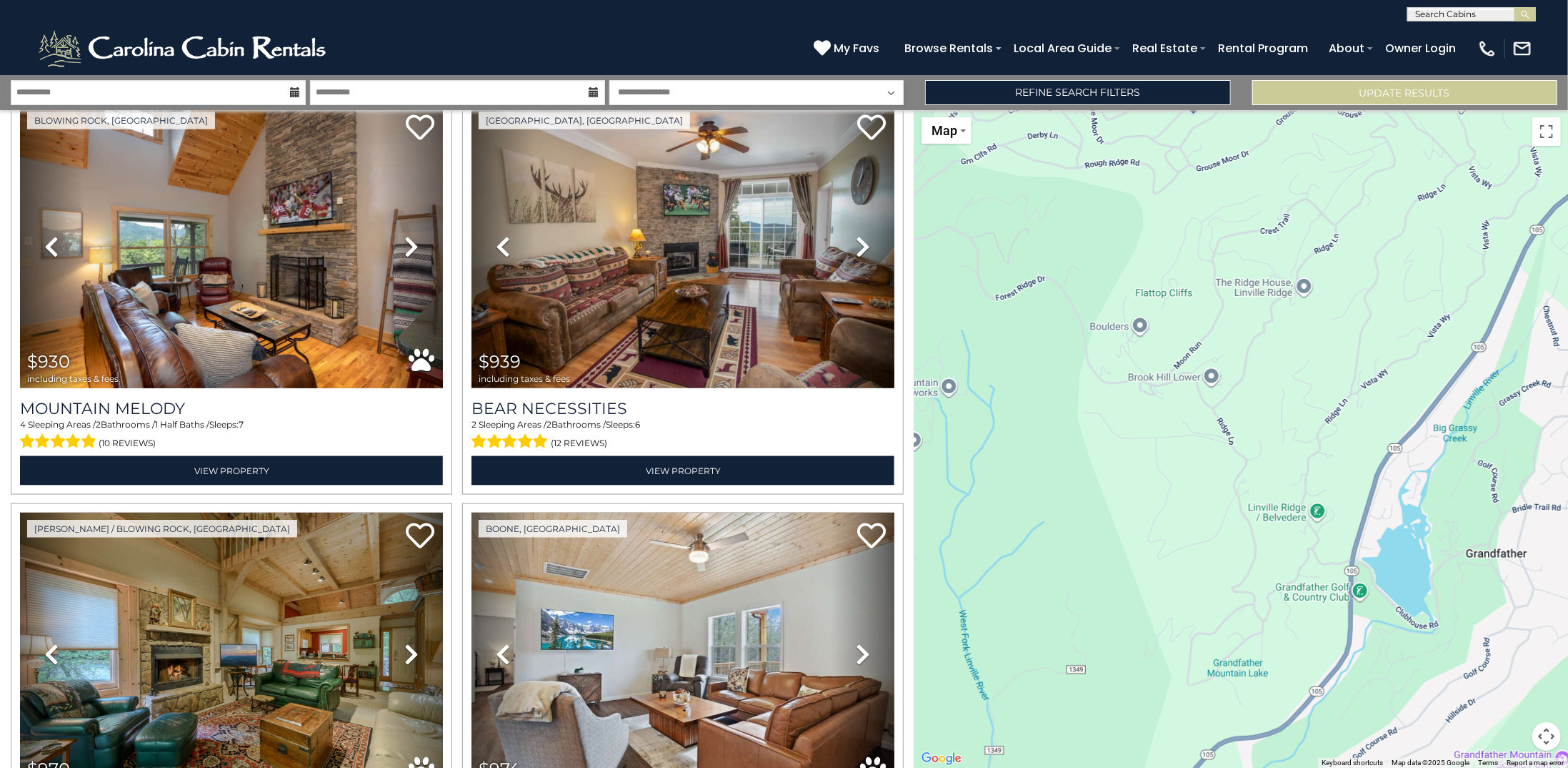
drag, startPoint x: 1127, startPoint y: 489, endPoint x: 1499, endPoint y: 154, distance: 500.6
click at [1499, 154] on div "$603 $656 $793 $829 $847 $908 $930 $939 $970 $974 $980 $981 $993 $999 $1,013 $1…" at bounding box center [1241, 439] width 654 height 658
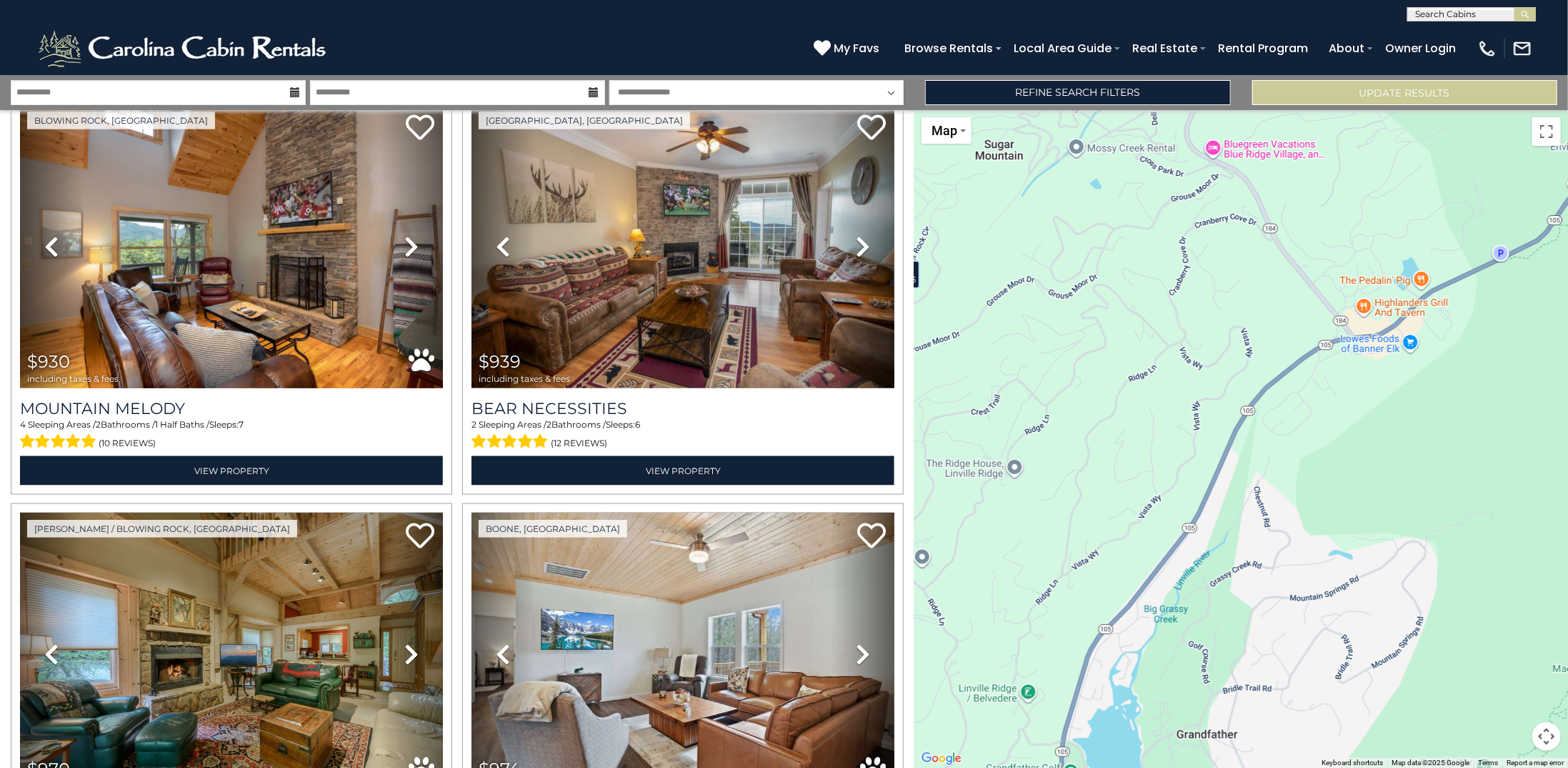
drag, startPoint x: 1244, startPoint y: 550, endPoint x: 955, endPoint y: 732, distance: 341.5
click at [955, 732] on div "$603 $656 $793 $829 $847 $908 $930 $939 $970 $974 $980 $981 $993 $999 $1,013 $1…" at bounding box center [1241, 439] width 654 height 658
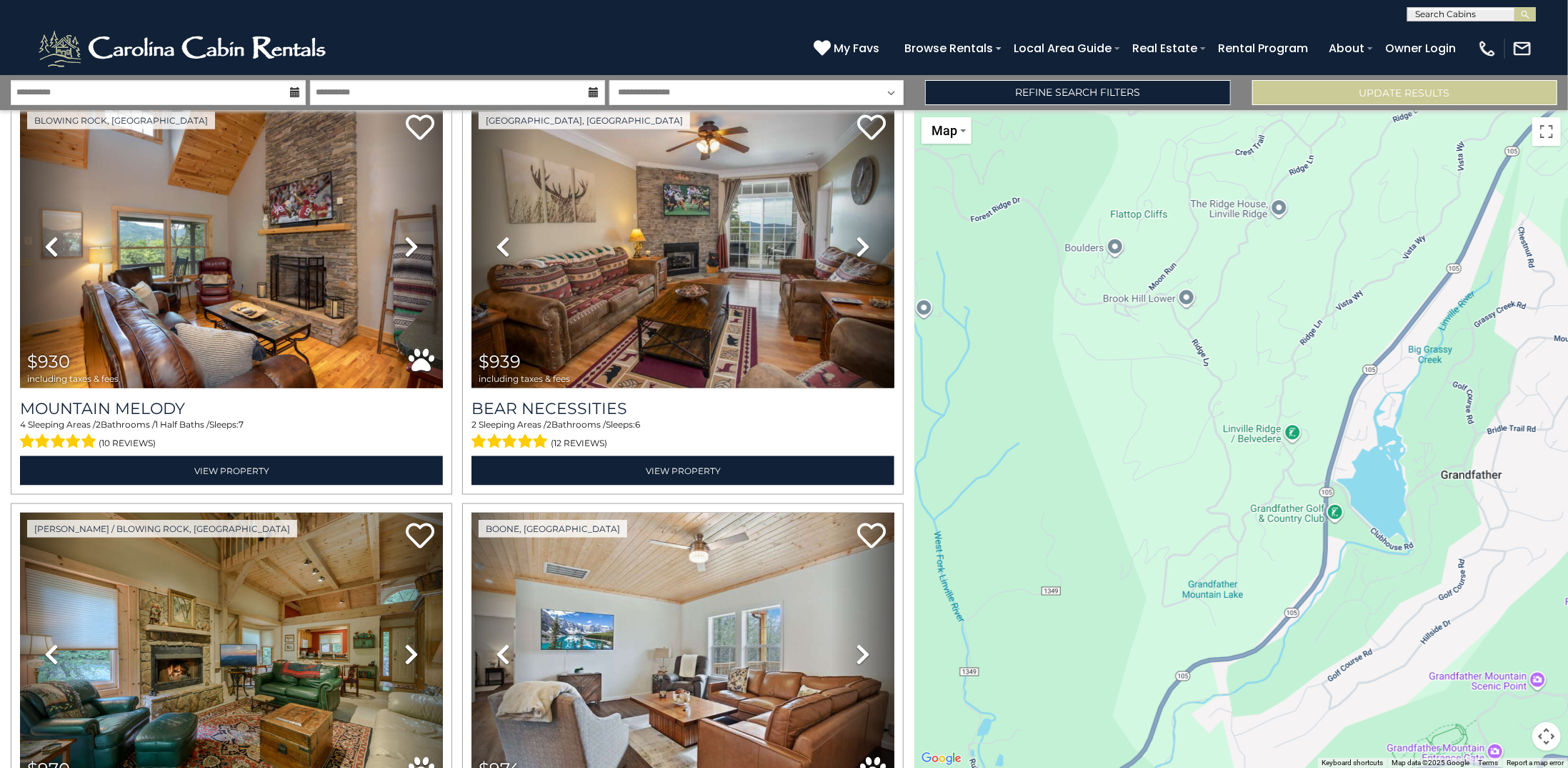
drag, startPoint x: 1136, startPoint y: 498, endPoint x: 1406, endPoint y: 226, distance: 383.3
click at [1406, 226] on div "$603 $656 $793 $829 $847 $908 $930 $939 $970 $974 $980 $981 $993 $999 $1,013 $1…" at bounding box center [1241, 439] width 654 height 658
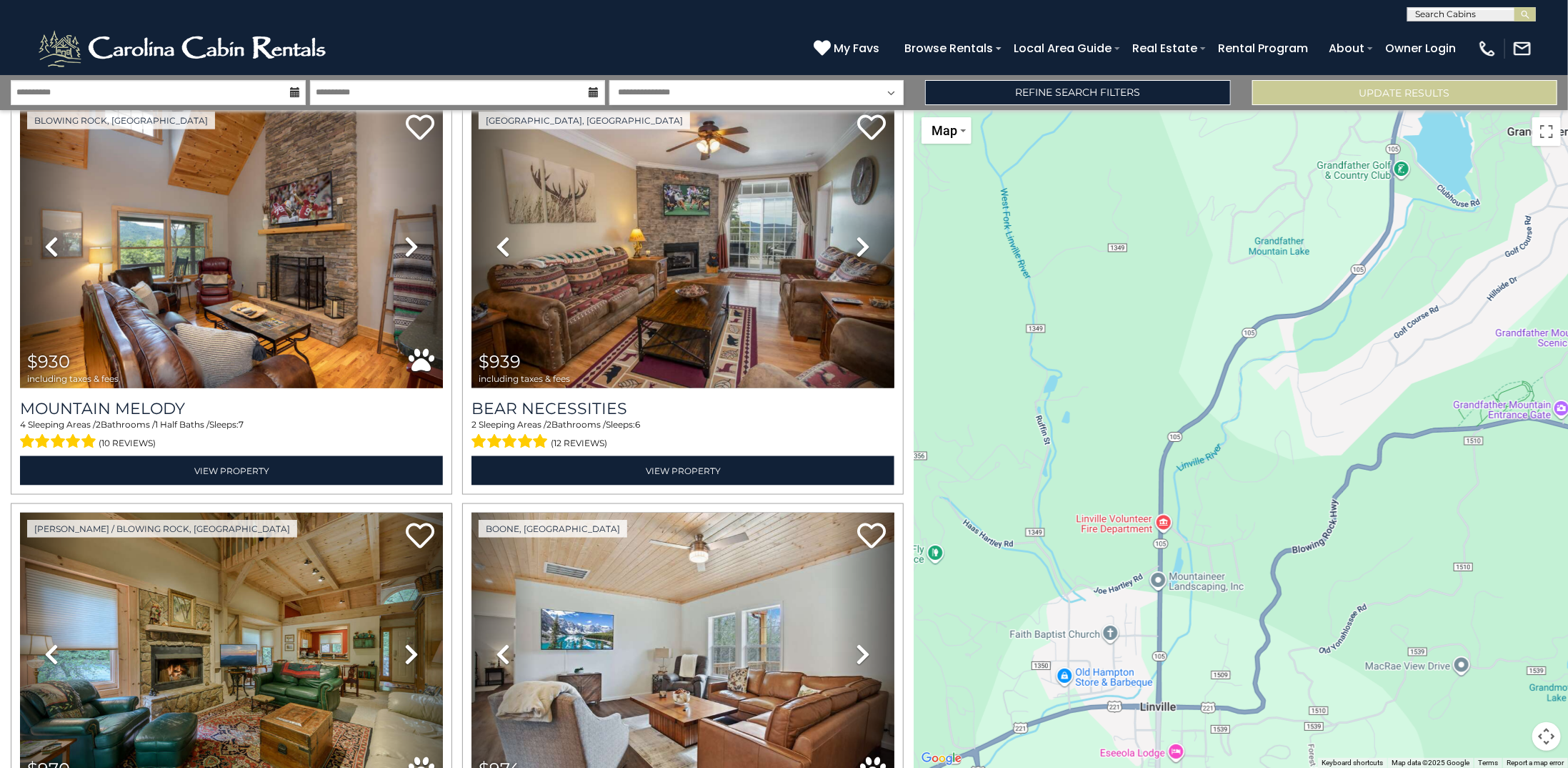
drag, startPoint x: 1178, startPoint y: 480, endPoint x: 1240, endPoint y: 139, distance: 346.6
click at [1240, 139] on div "$603 $656 $793 $829 $847 $908 $930 $939 $970 $974 $980 $981 $993 $999 $1,013 $1…" at bounding box center [1241, 439] width 654 height 658
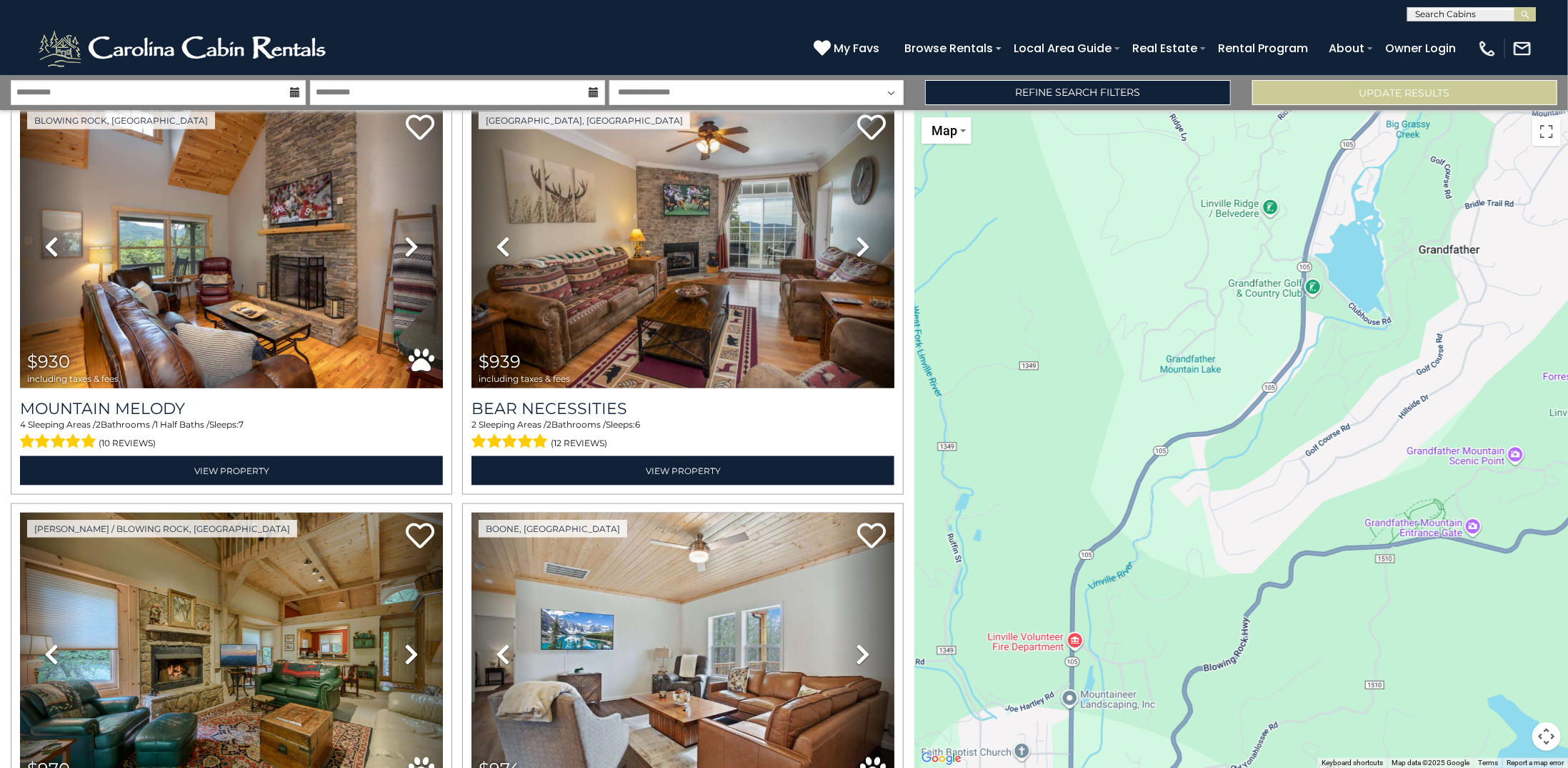
drag, startPoint x: 1096, startPoint y: 466, endPoint x: 1006, endPoint y: 584, distance: 148.4
click at [1006, 584] on div "$603 $656 $793 $829 $847 $908 $930 $939 $970 $974 $980 $981 $993 $999 $1,013 $1…" at bounding box center [1241, 439] width 654 height 658
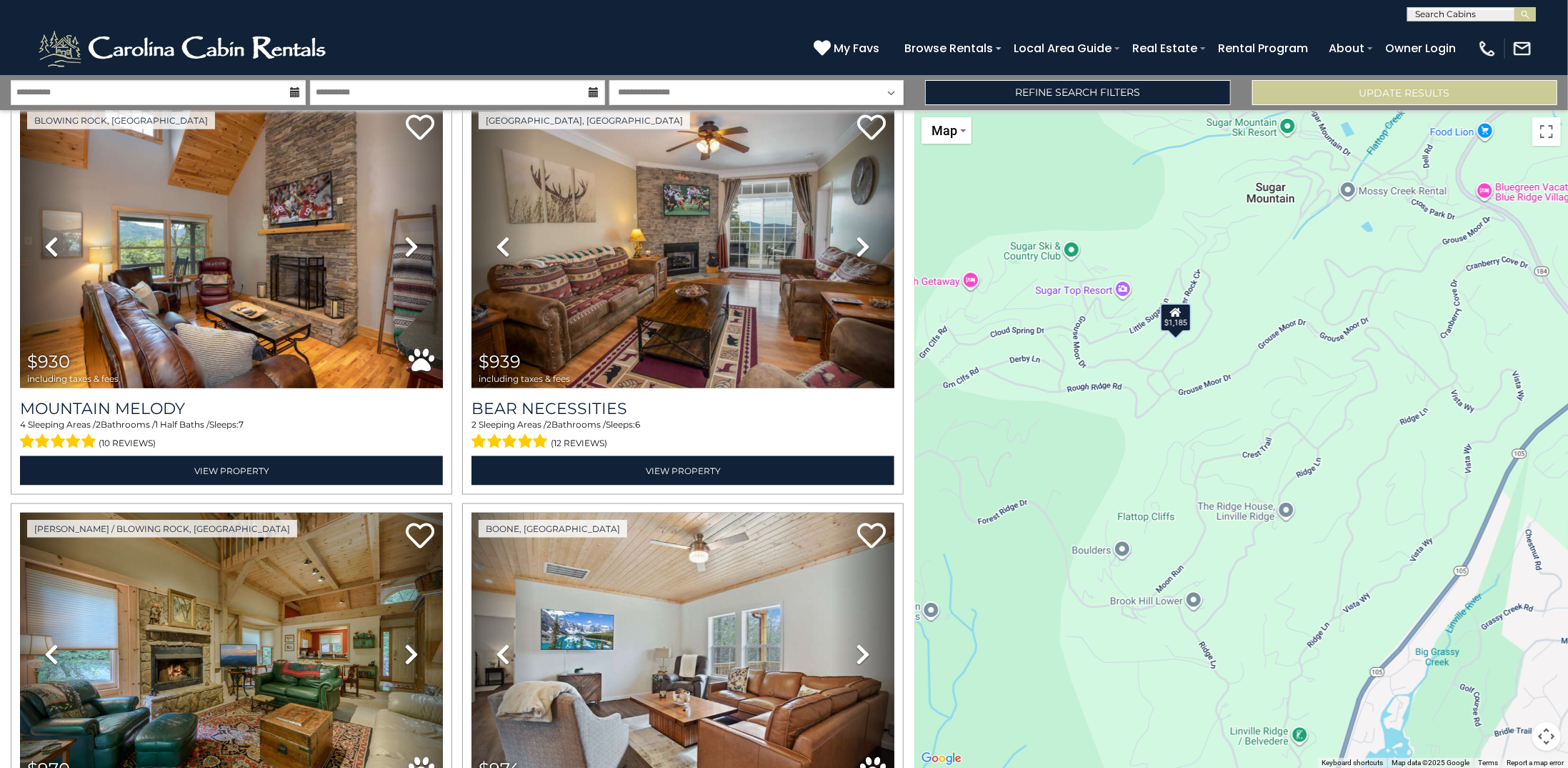
drag, startPoint x: 1369, startPoint y: 187, endPoint x: 1443, endPoint y: 623, distance: 442.2
click at [1443, 623] on div "$603 $656 $793 $829 $847 $908 $930 $939 $970 $974 $980 $981 $993 $999 $1,013 $1…" at bounding box center [1241, 439] width 654 height 658
click at [1178, 319] on div "$1,185" at bounding box center [1175, 318] width 31 height 28
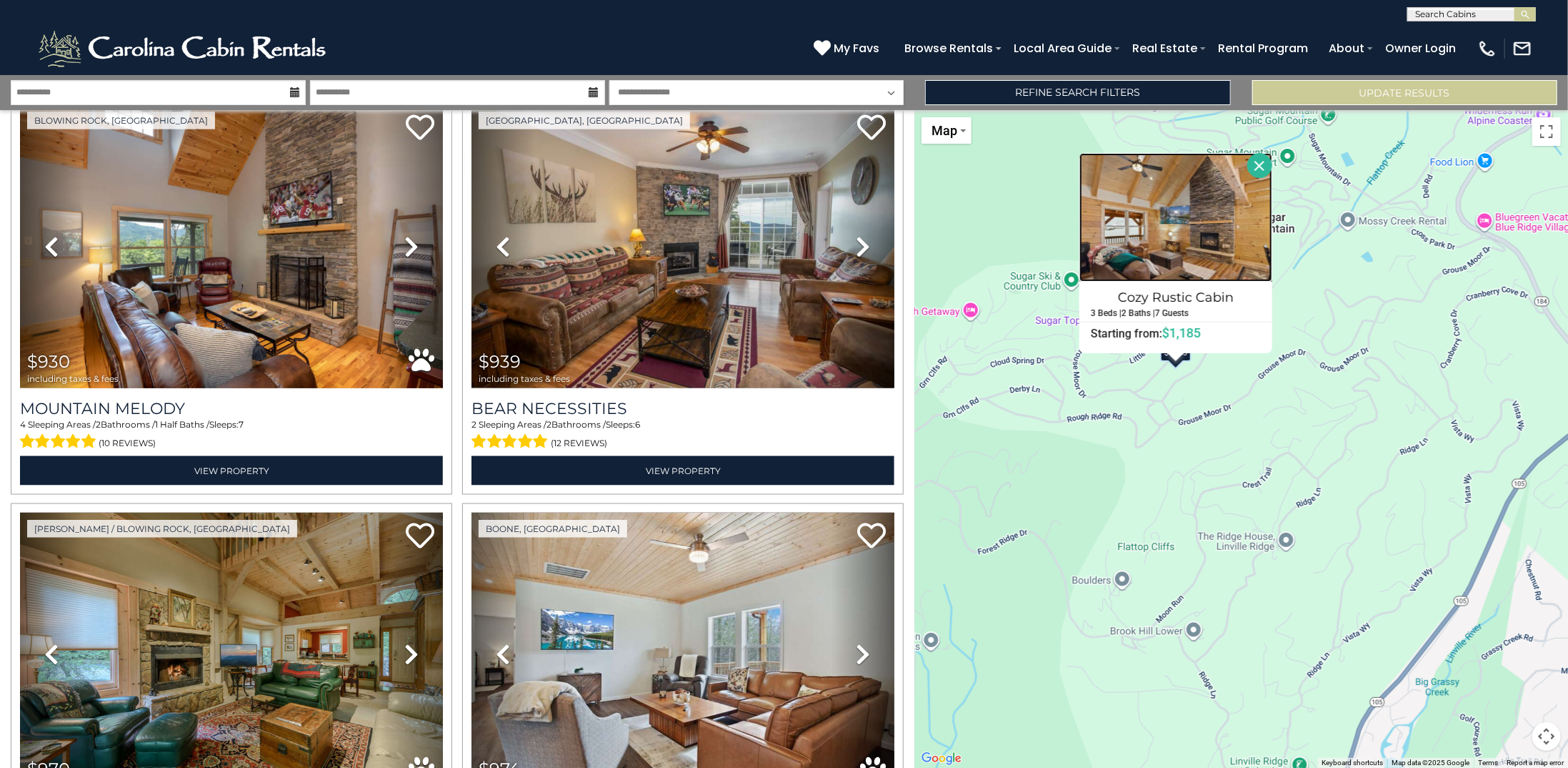
click at [1236, 222] on img at bounding box center [1176, 218] width 193 height 129
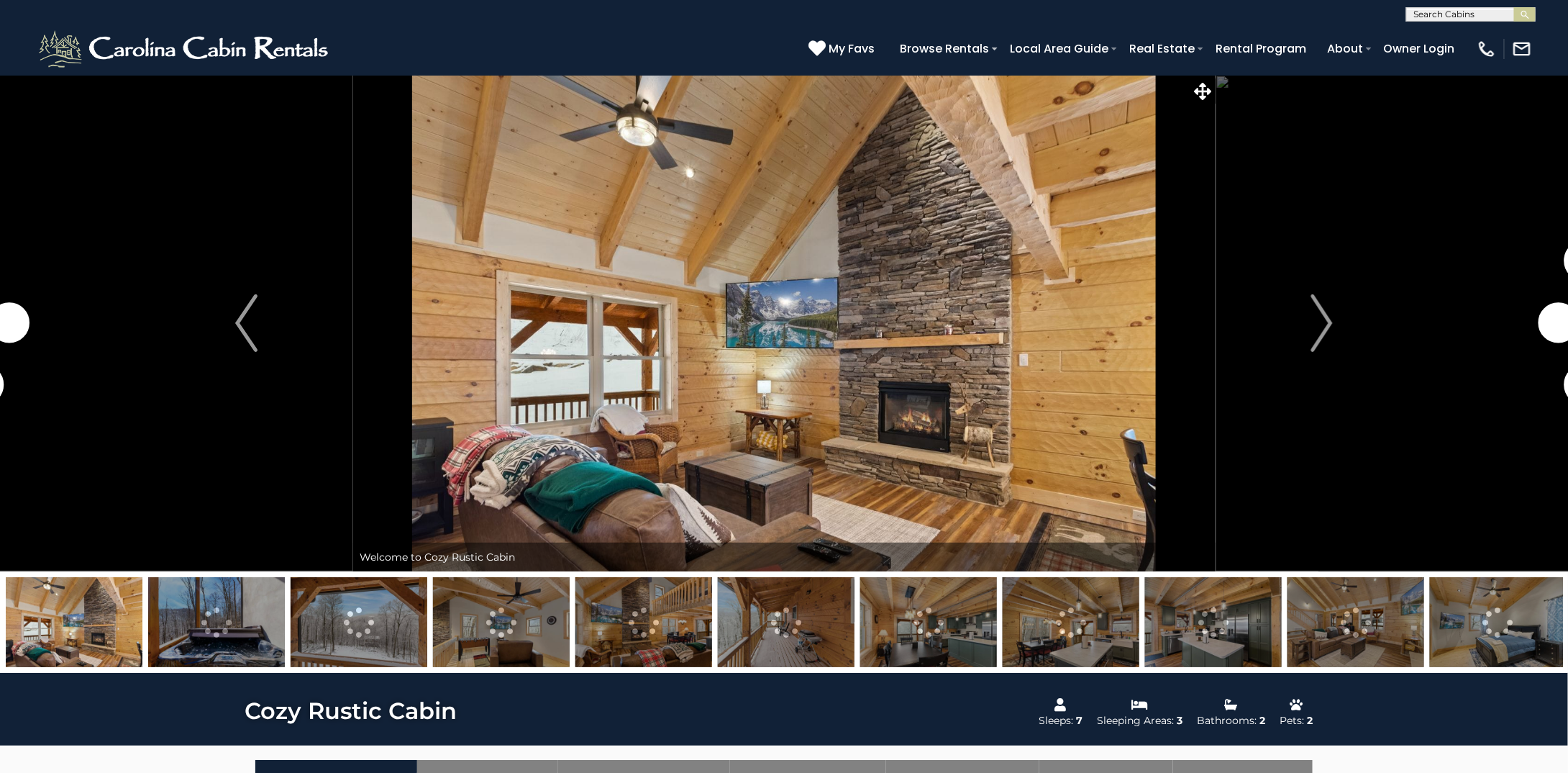
click at [221, 623] on img at bounding box center [216, 622] width 137 height 90
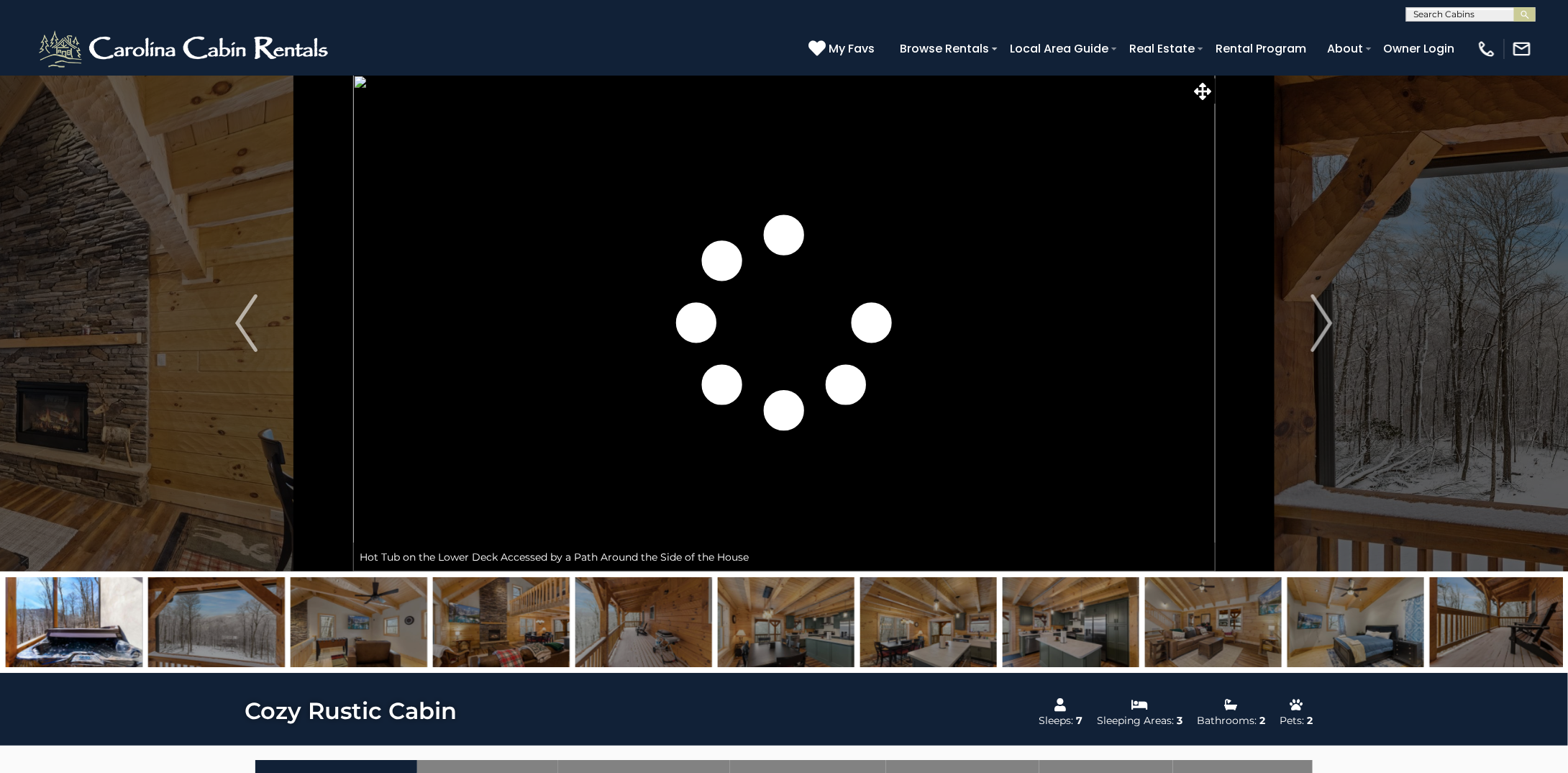
click at [238, 616] on img at bounding box center [216, 622] width 137 height 90
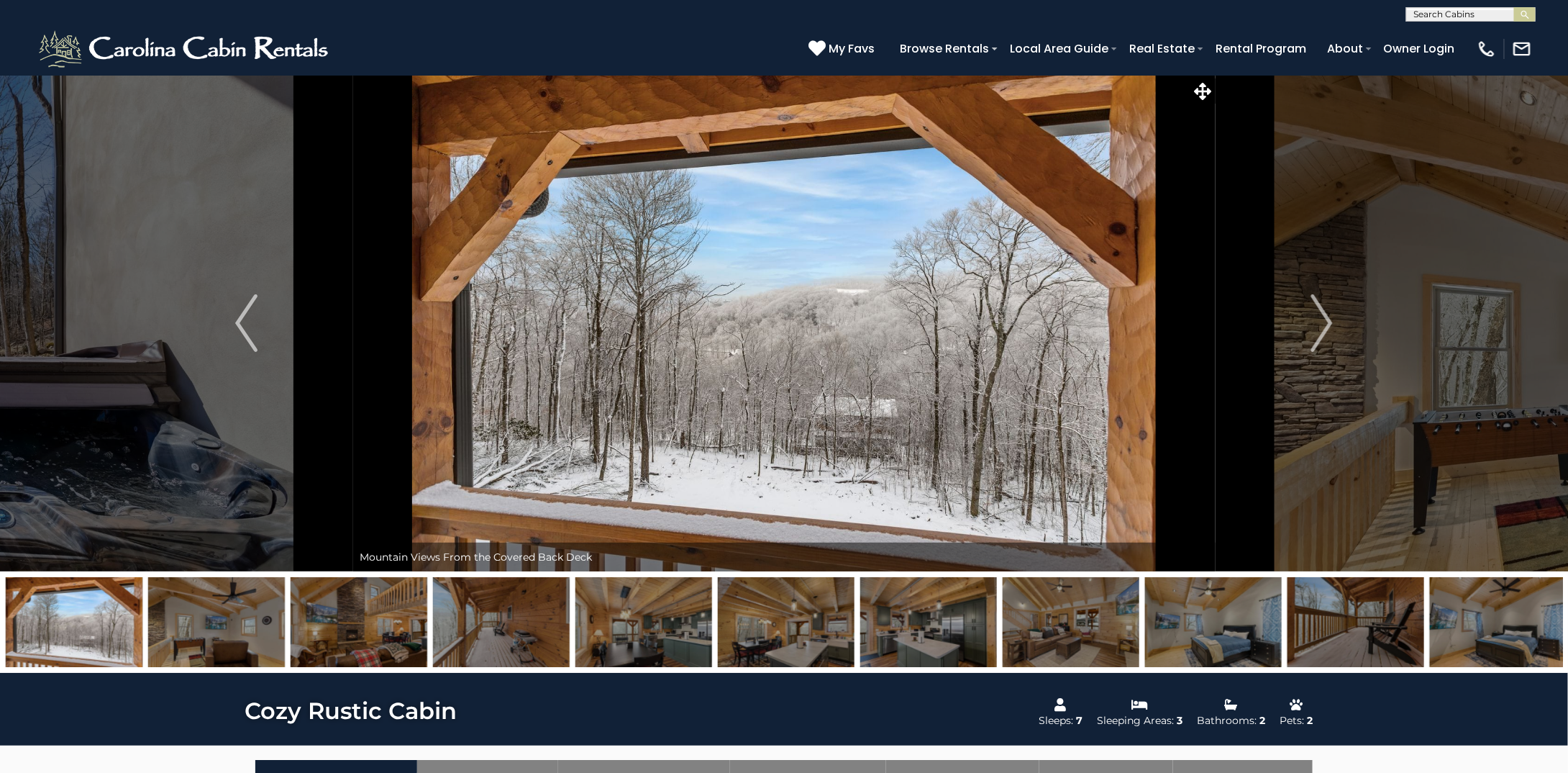
click at [269, 621] on img at bounding box center [216, 622] width 137 height 90
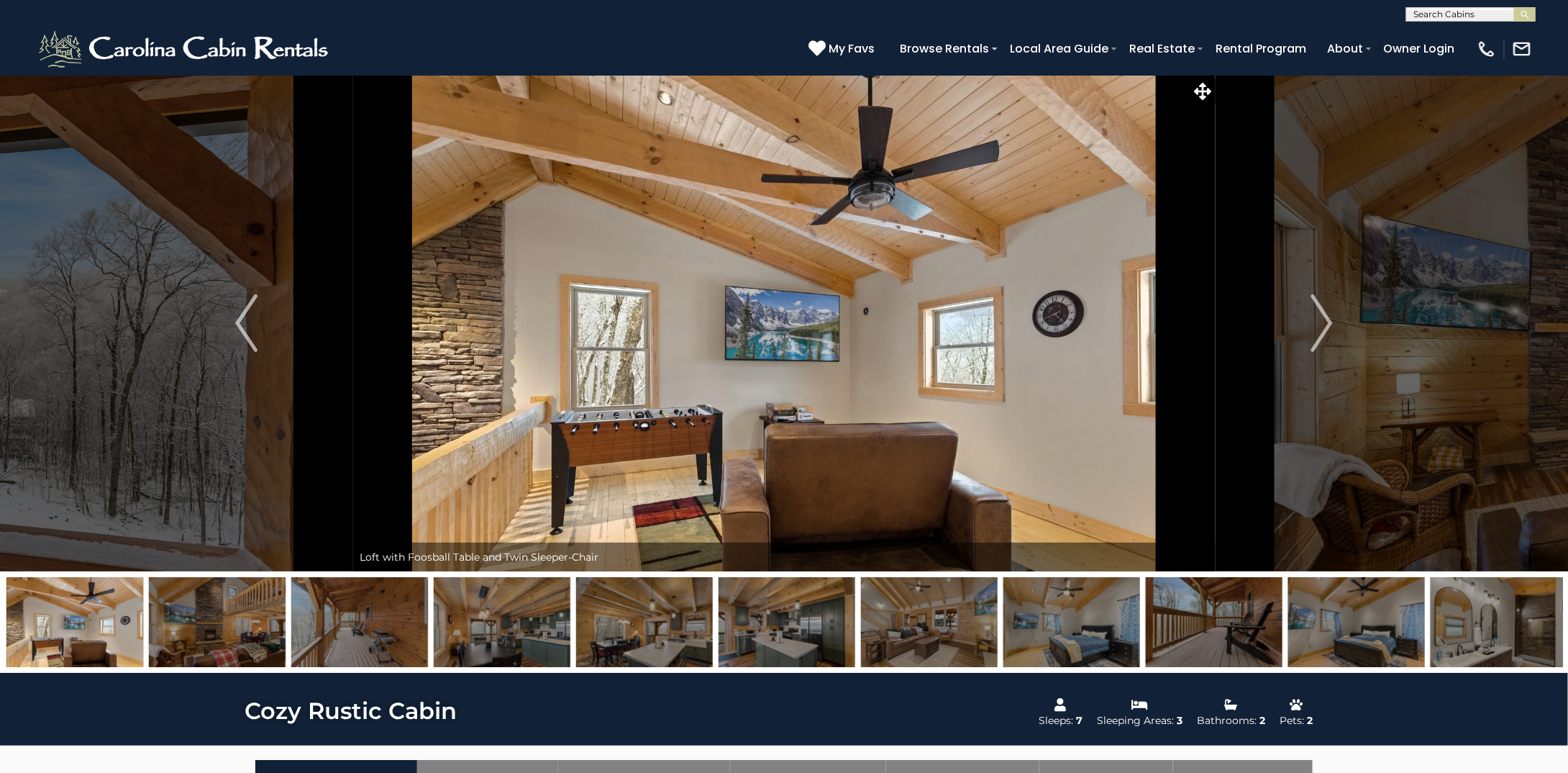
click at [453, 627] on img at bounding box center [502, 622] width 137 height 90
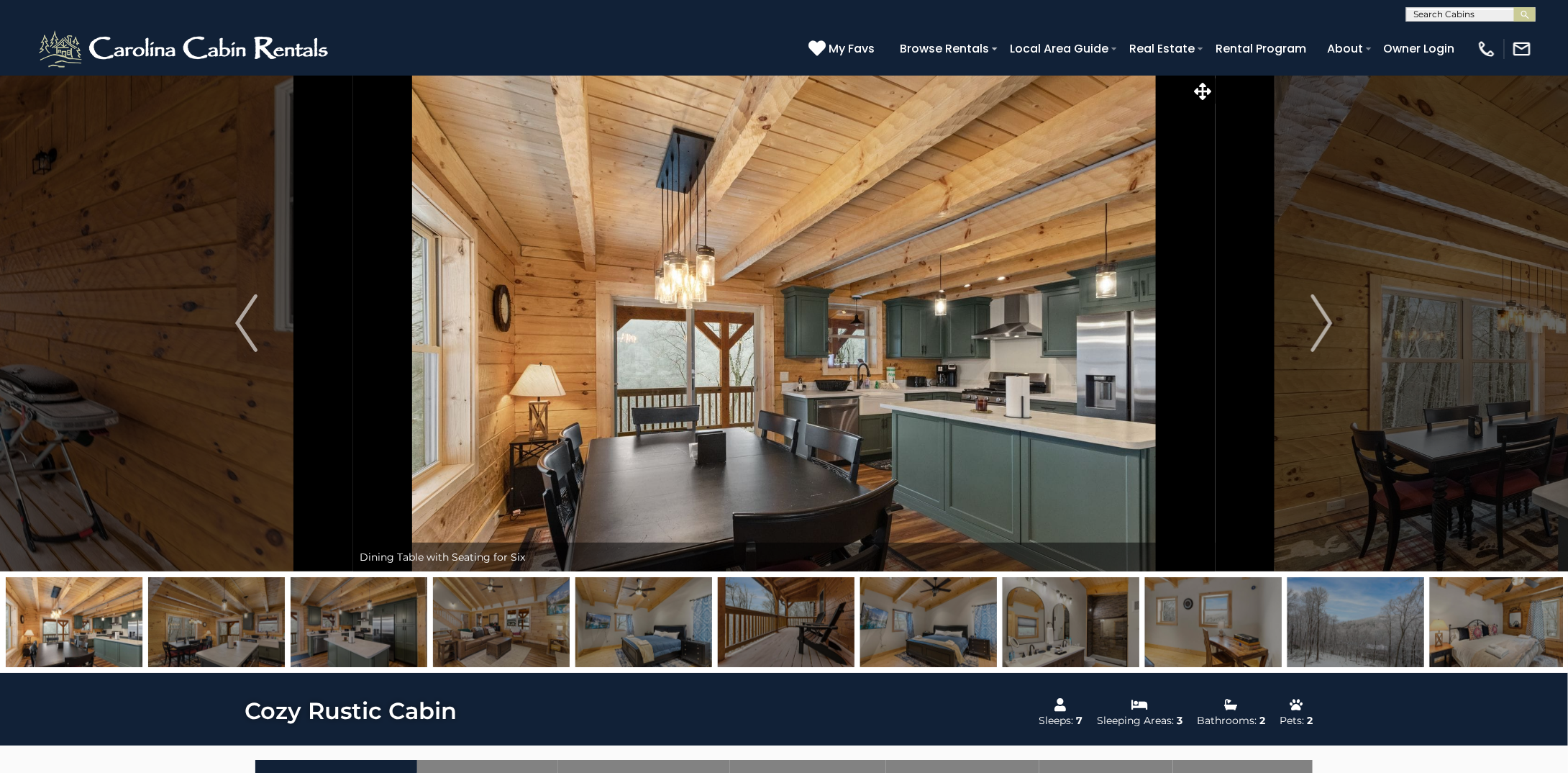
drag, startPoint x: 1181, startPoint y: 620, endPoint x: 1272, endPoint y: 627, distance: 91.3
click at [1183, 620] on img at bounding box center [1214, 622] width 137 height 90
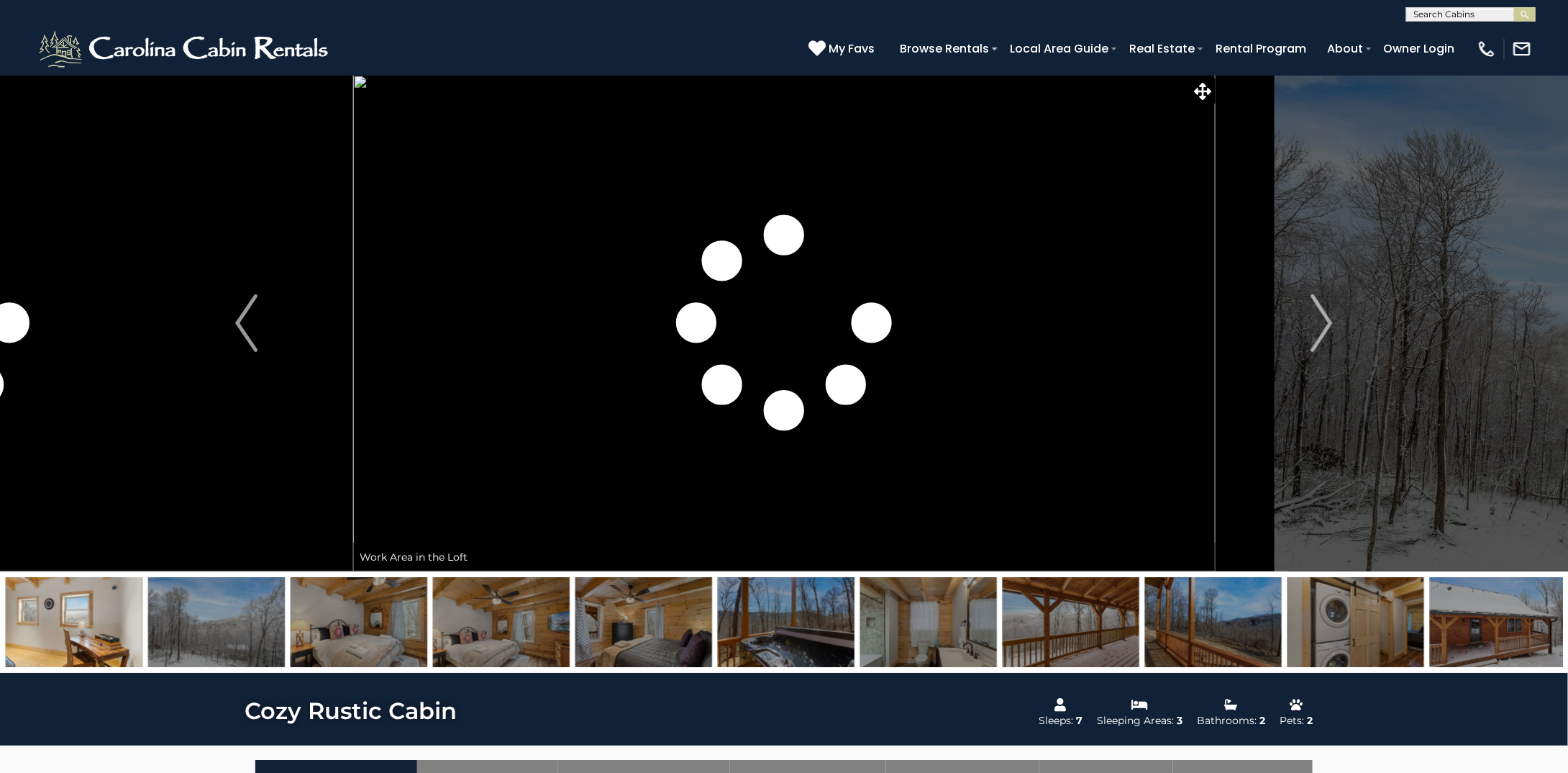
click at [215, 627] on img at bounding box center [216, 622] width 137 height 90
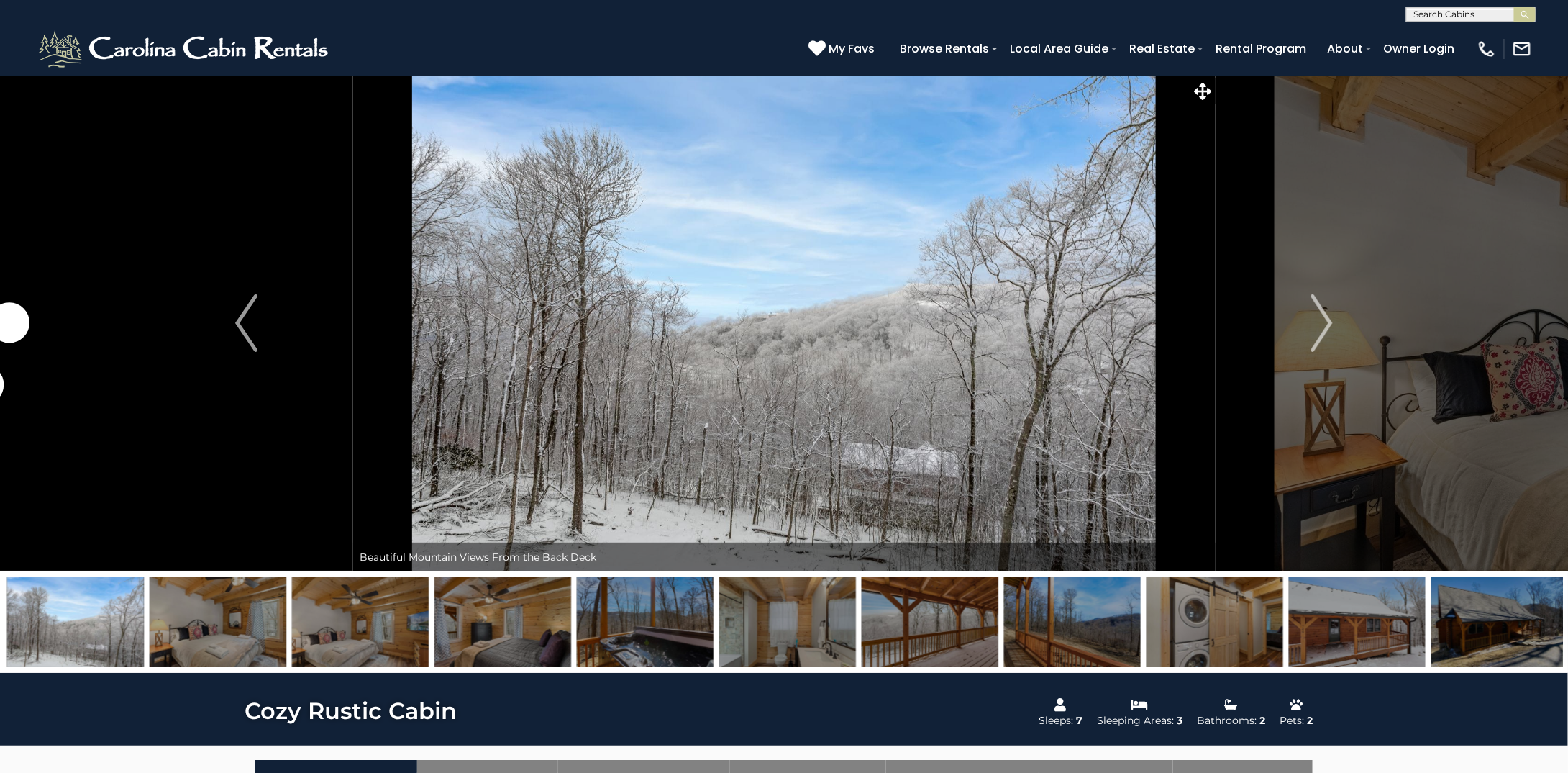
click at [1042, 608] on img at bounding box center [1072, 622] width 137 height 90
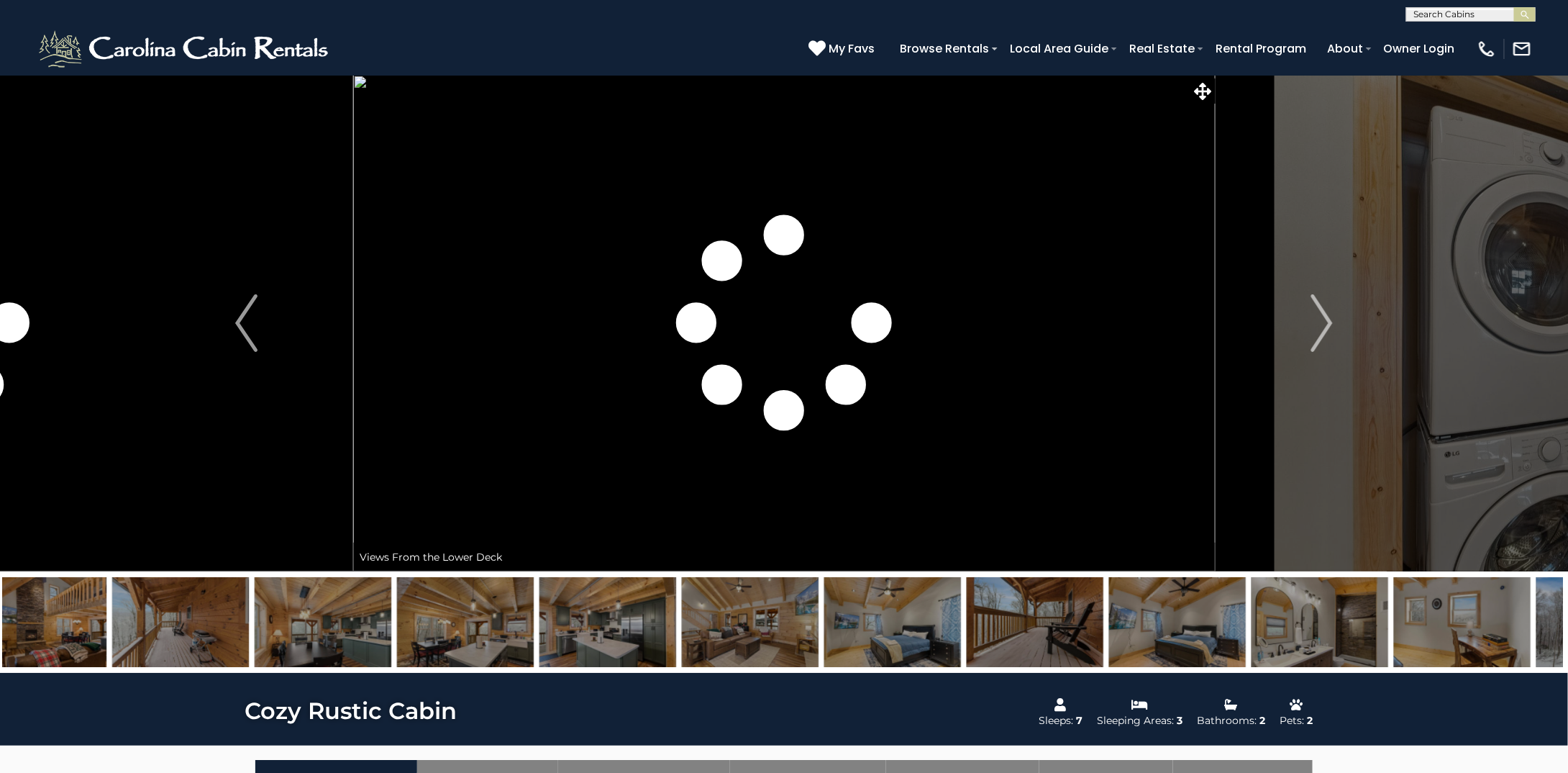
drag, startPoint x: 1357, startPoint y: 631, endPoint x: 39, endPoint y: 623, distance: 1318.0
click at [39, 623] on img at bounding box center [38, 622] width 137 height 90
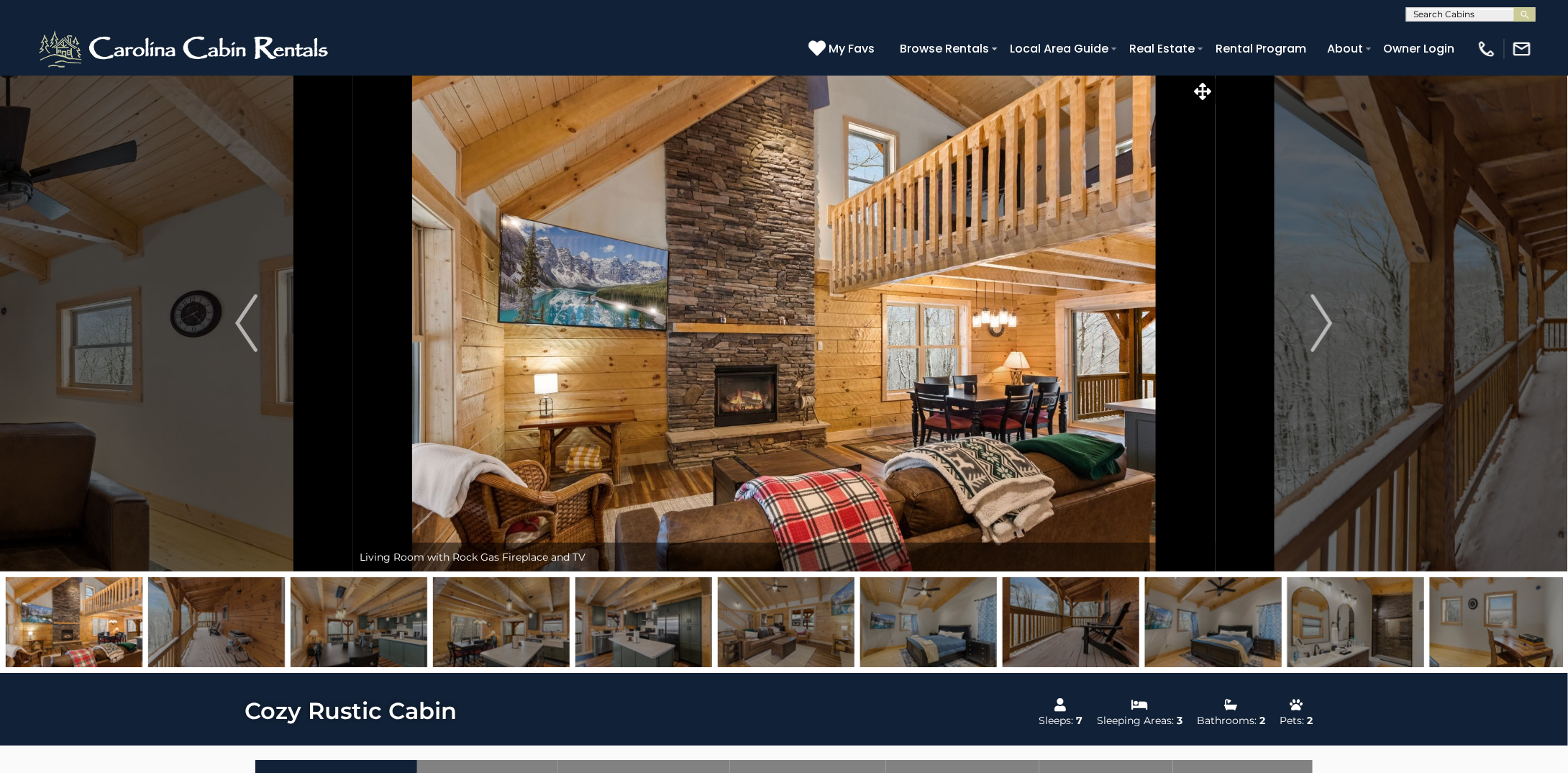
click at [1097, 623] on img at bounding box center [1071, 622] width 137 height 90
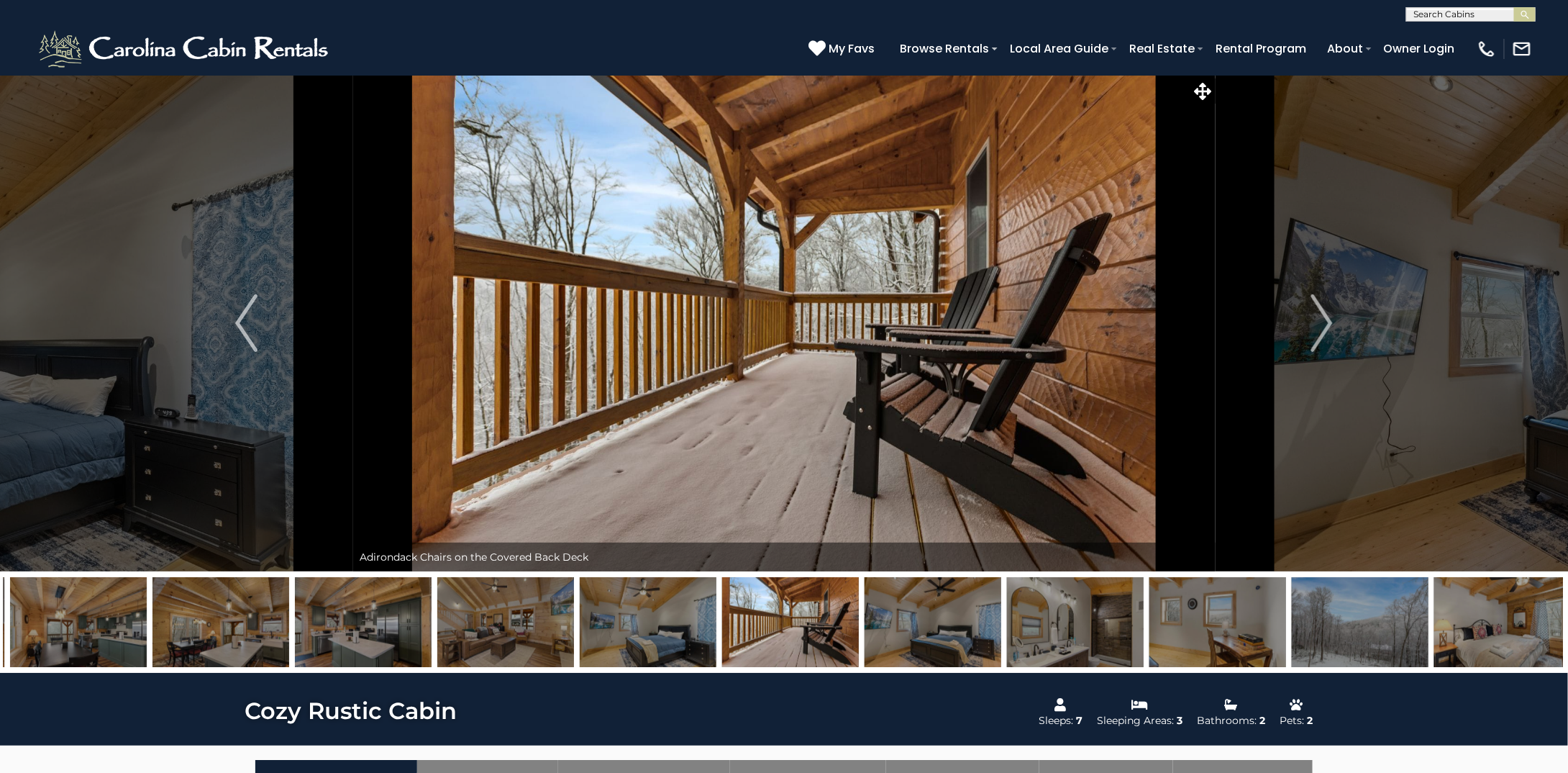
drag, startPoint x: 392, startPoint y: 604, endPoint x: 1108, endPoint y: 592, distance: 716.1
click at [1108, 592] on img at bounding box center [1075, 622] width 137 height 90
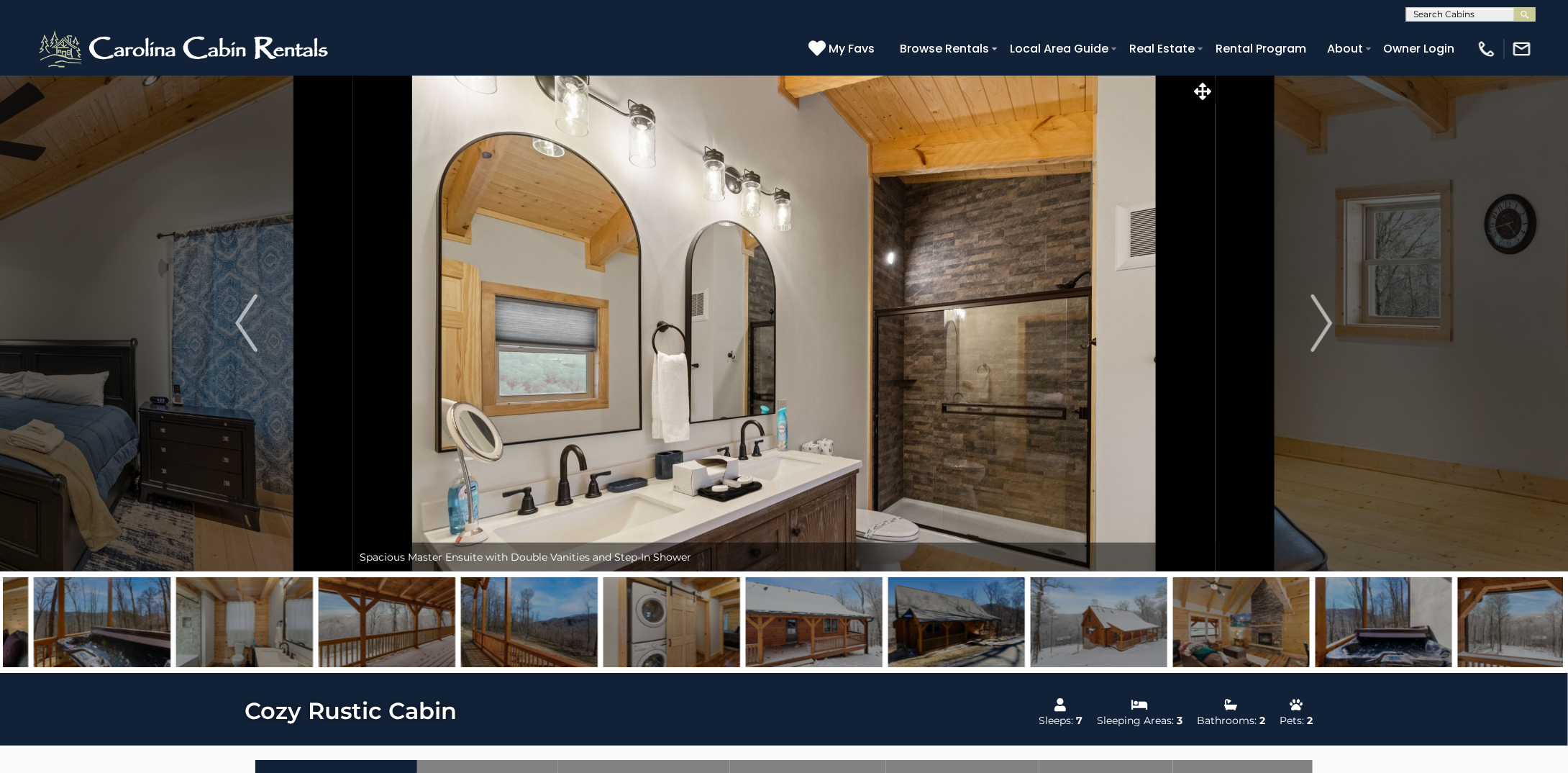
drag, startPoint x: 1199, startPoint y: 600, endPoint x: 372, endPoint y: 596, distance: 827.0
click at [372, 596] on img at bounding box center [387, 622] width 137 height 90
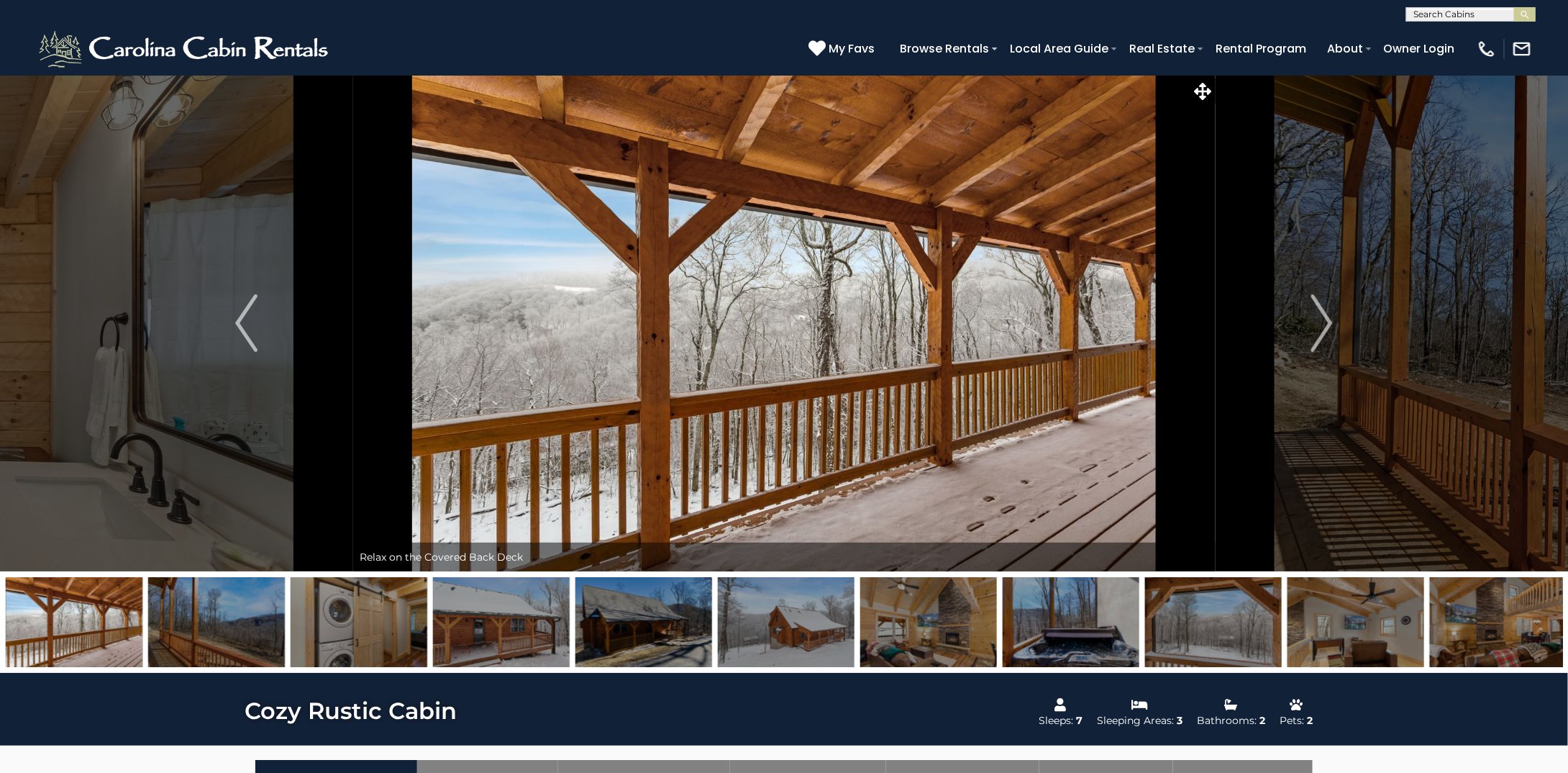
click at [775, 616] on img at bounding box center [786, 622] width 137 height 90
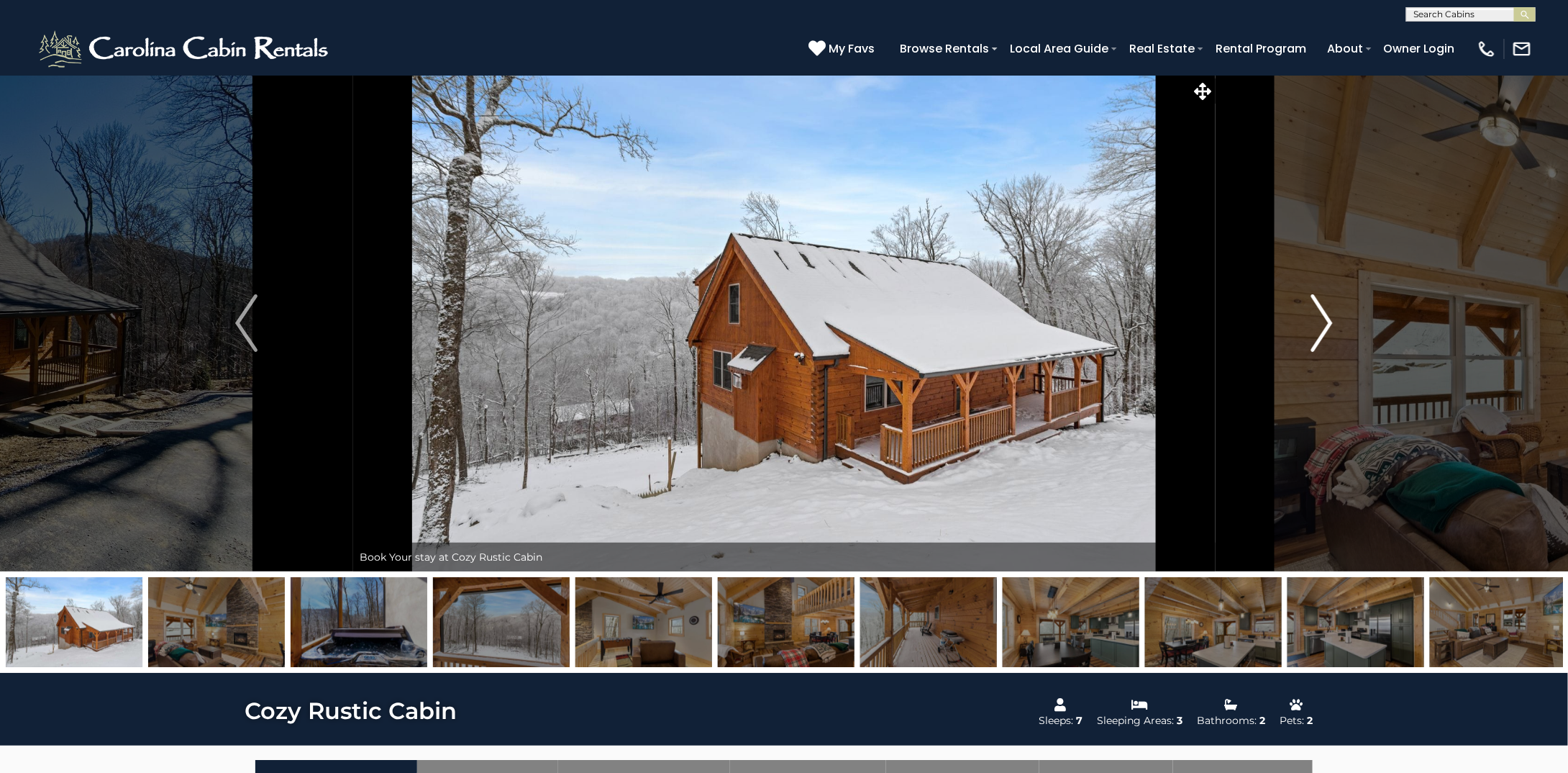
click at [1326, 328] on img "Next" at bounding box center [1321, 323] width 21 height 58
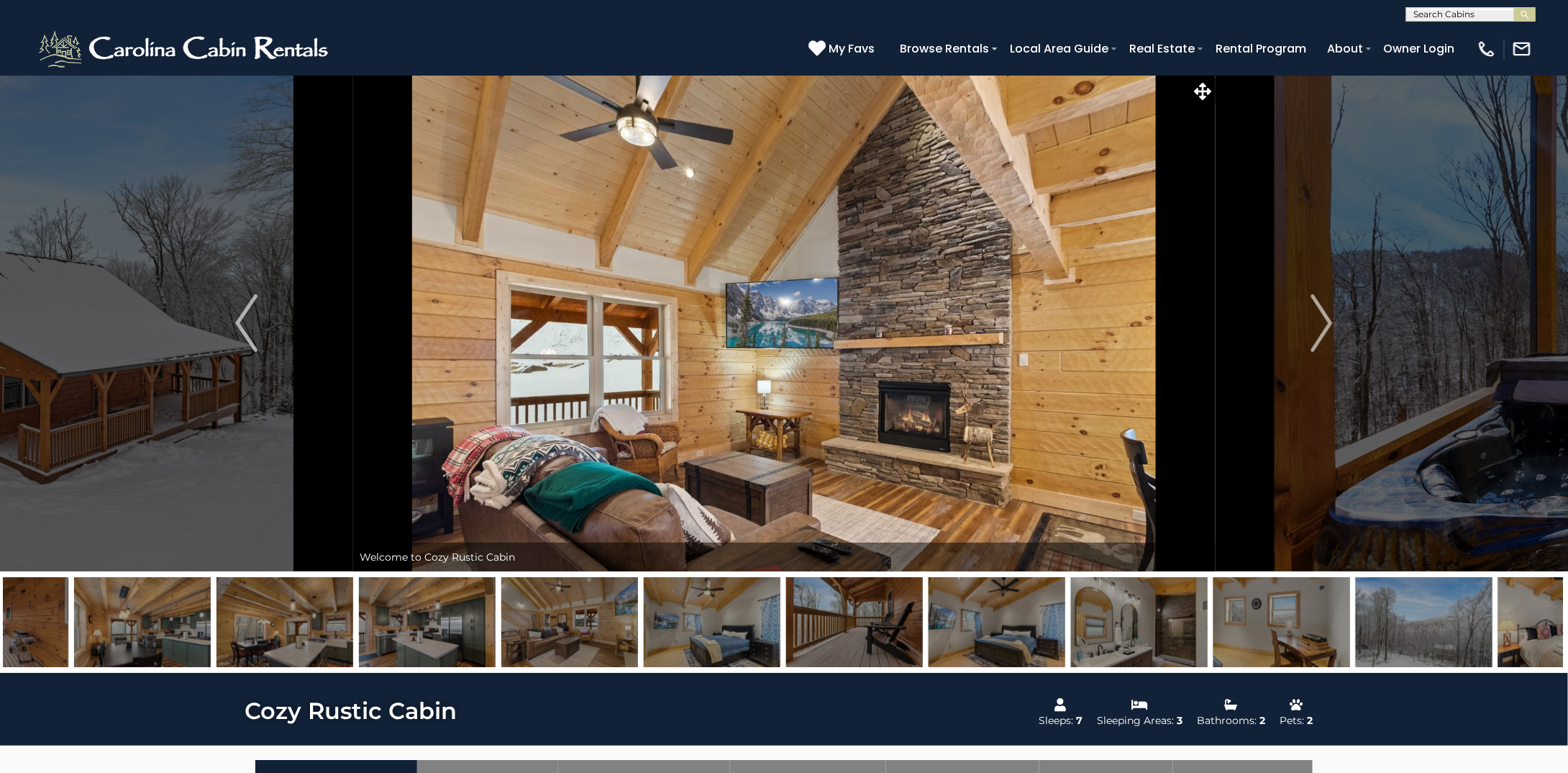
drag, startPoint x: 1303, startPoint y: 614, endPoint x: 686, endPoint y: 592, distance: 617.4
click at [686, 592] on img at bounding box center [712, 622] width 137 height 90
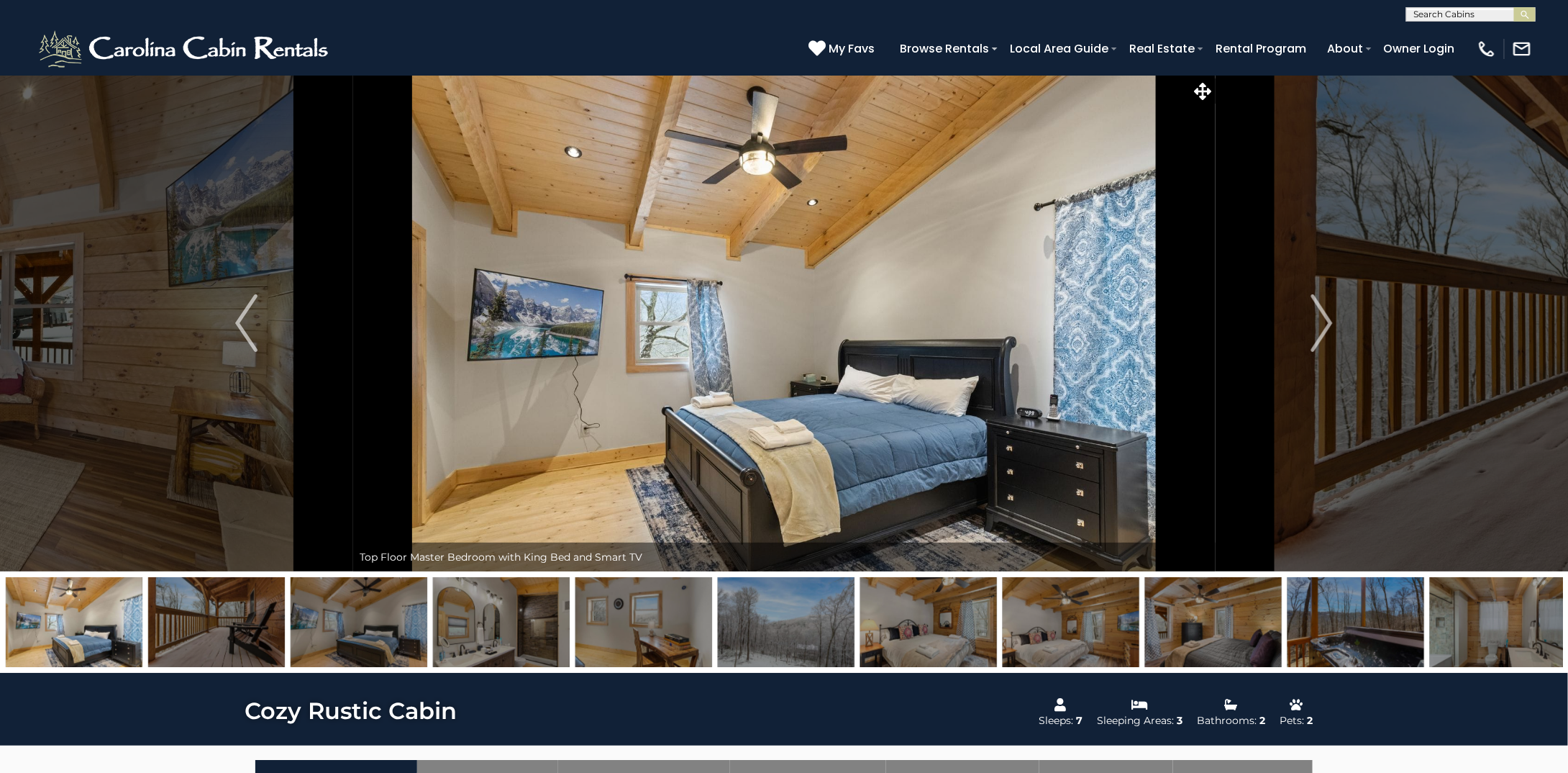
click at [809, 608] on img at bounding box center [786, 622] width 137 height 90
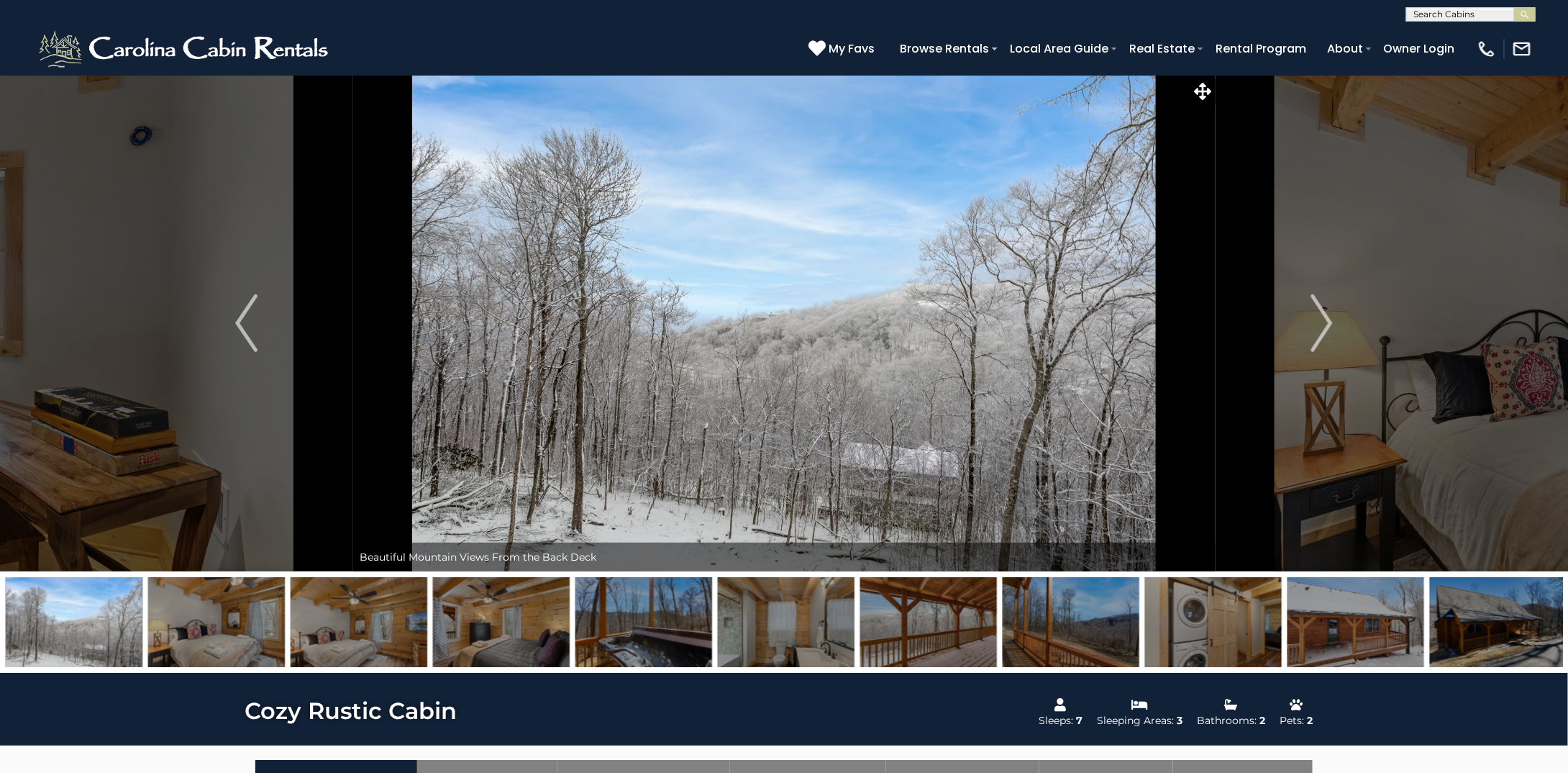
click at [931, 615] on img at bounding box center [929, 622] width 137 height 90
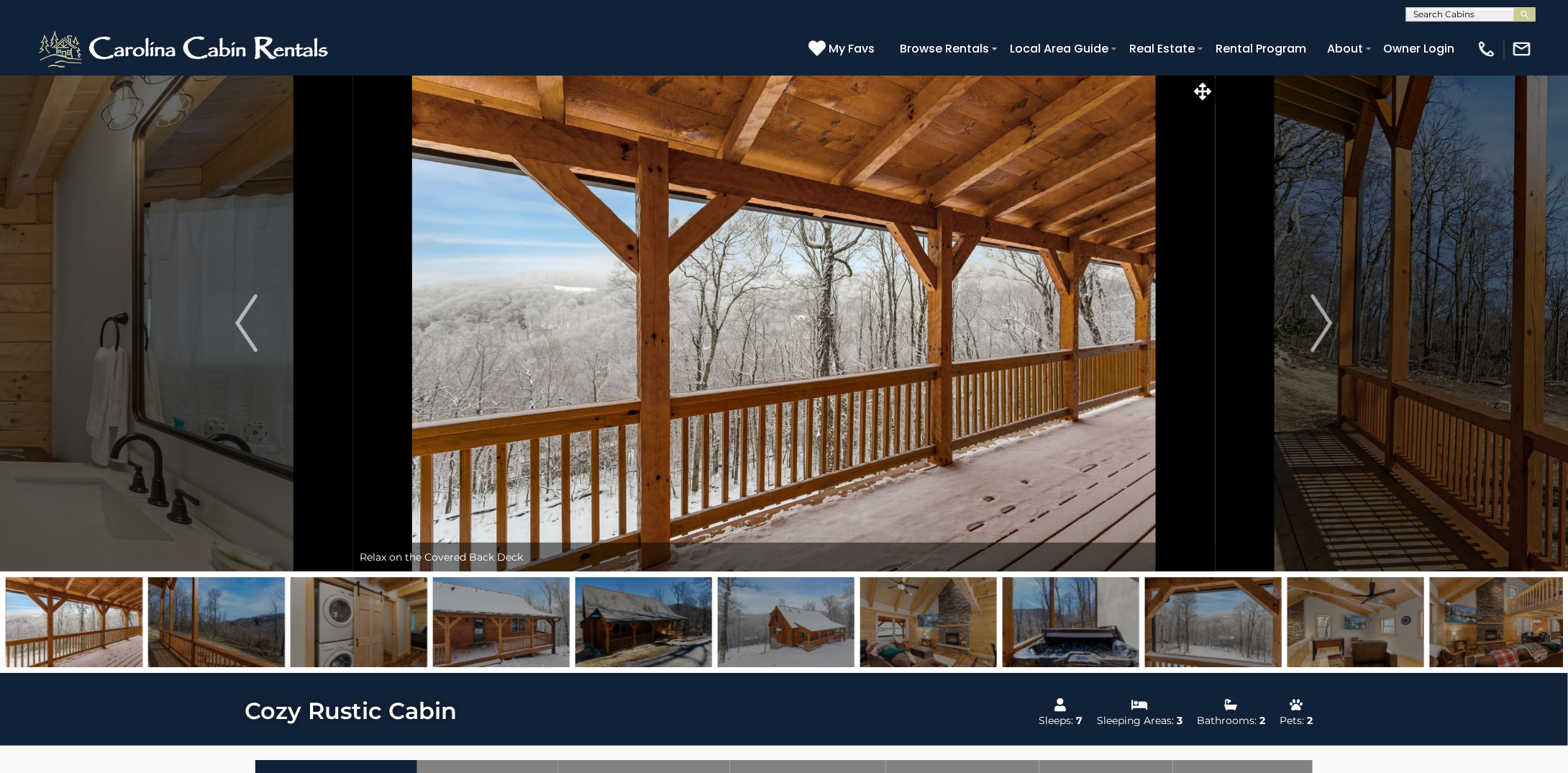
click at [1191, 622] on img at bounding box center [1214, 622] width 137 height 90
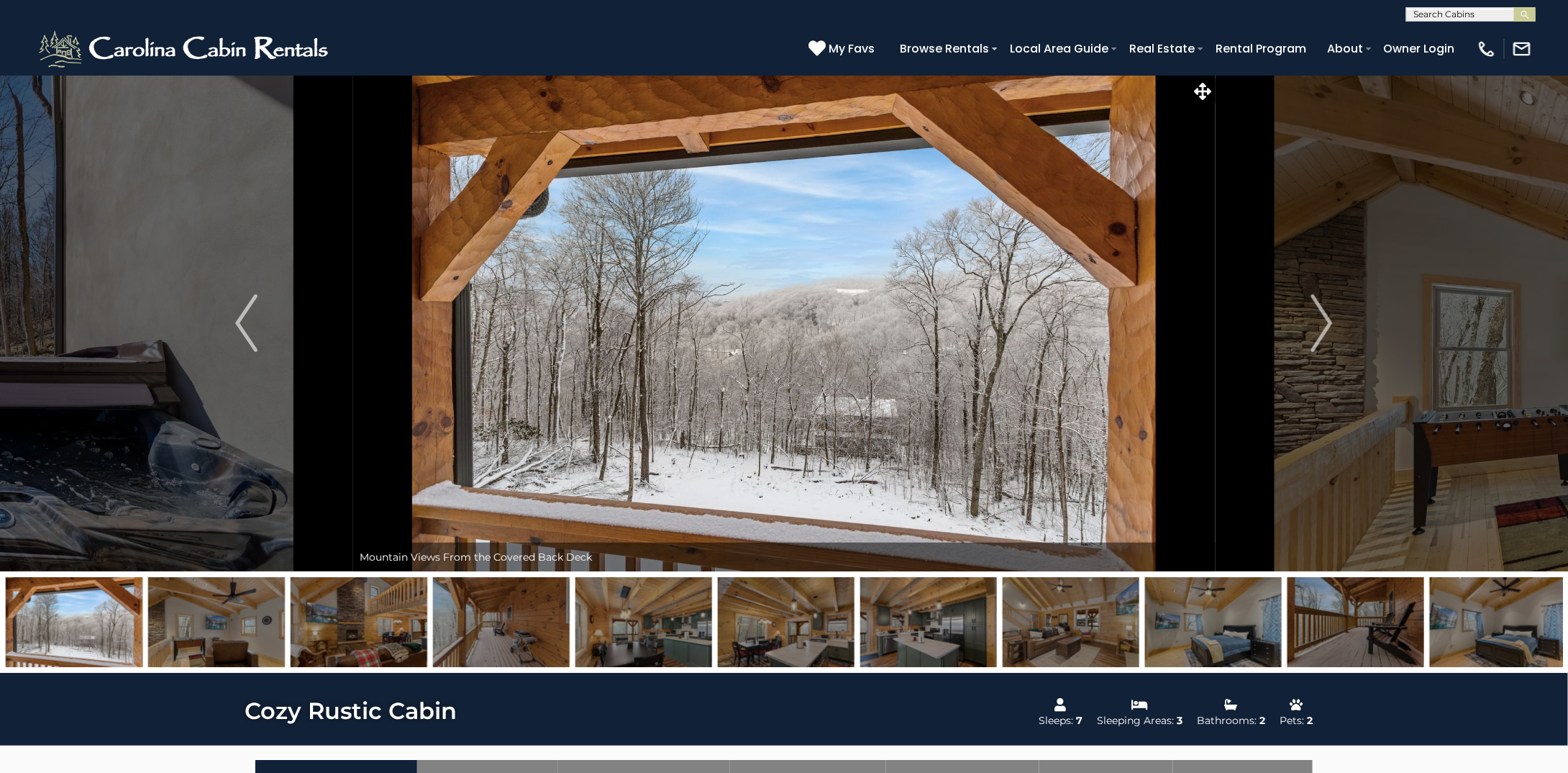
click at [1192, 622] on img at bounding box center [1214, 622] width 137 height 90
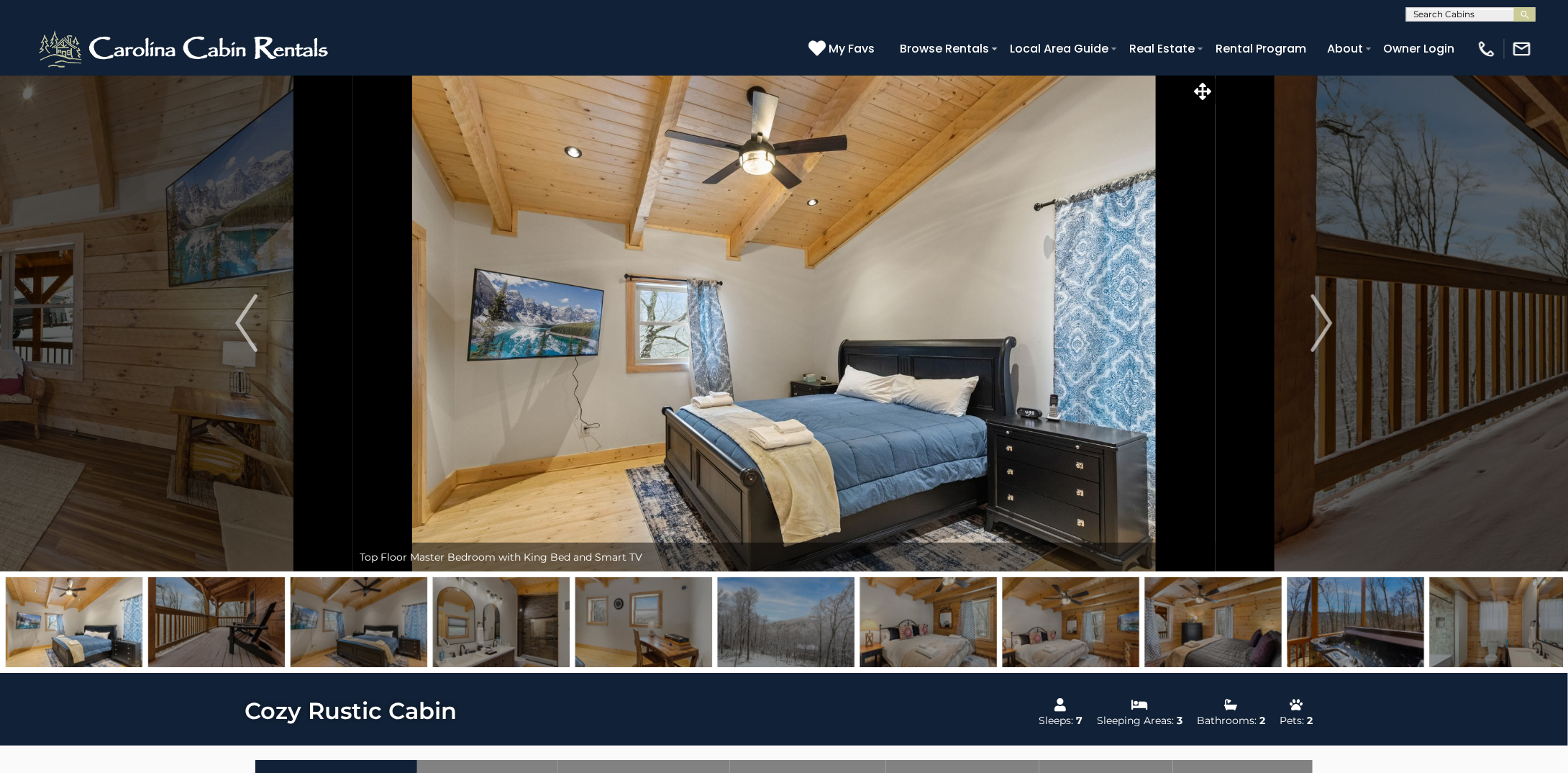
click at [1213, 642] on img at bounding box center [1214, 622] width 137 height 90
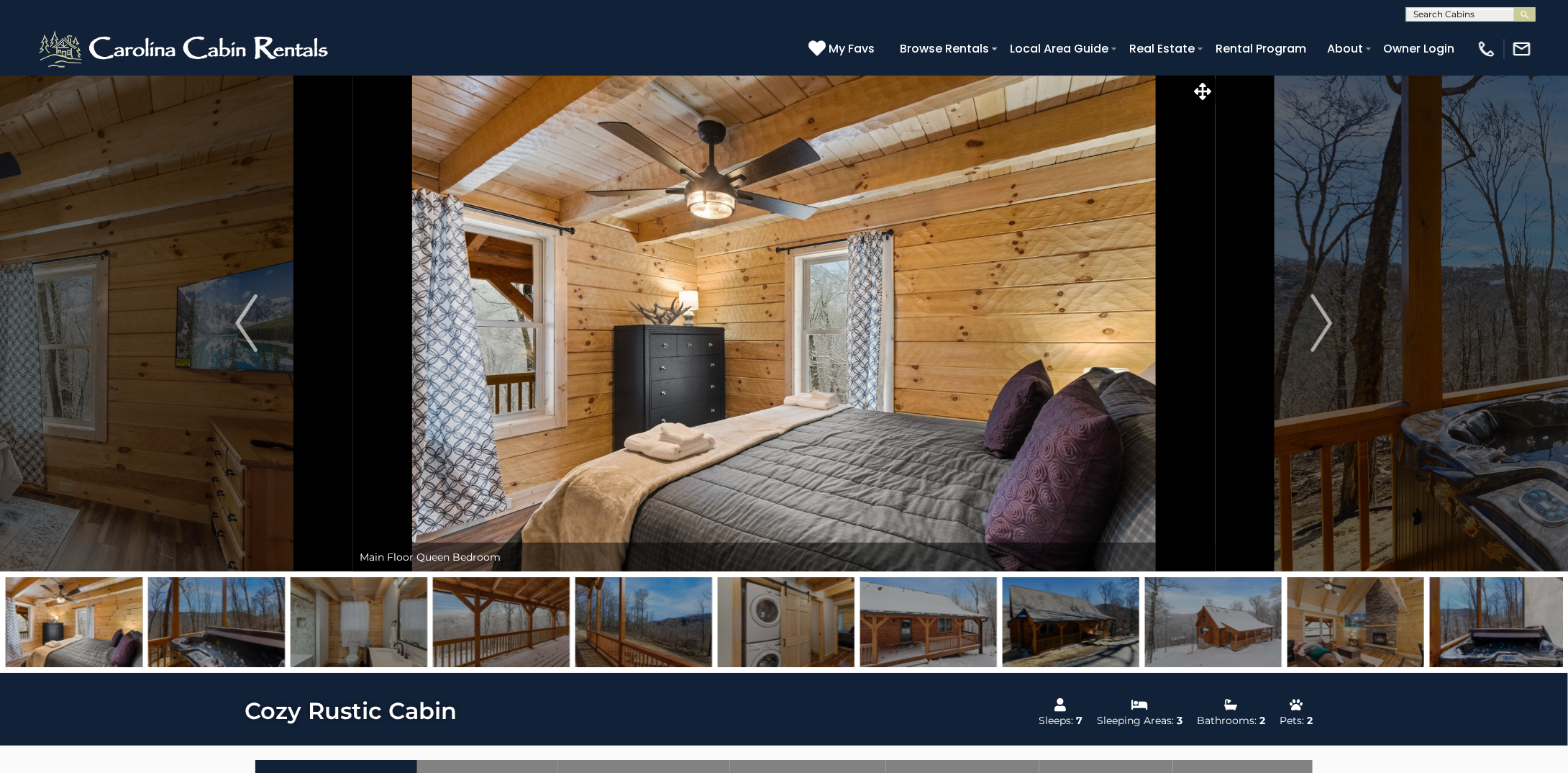
click at [251, 622] on img at bounding box center [216, 622] width 137 height 90
